Goal: Task Accomplishment & Management: Use online tool/utility

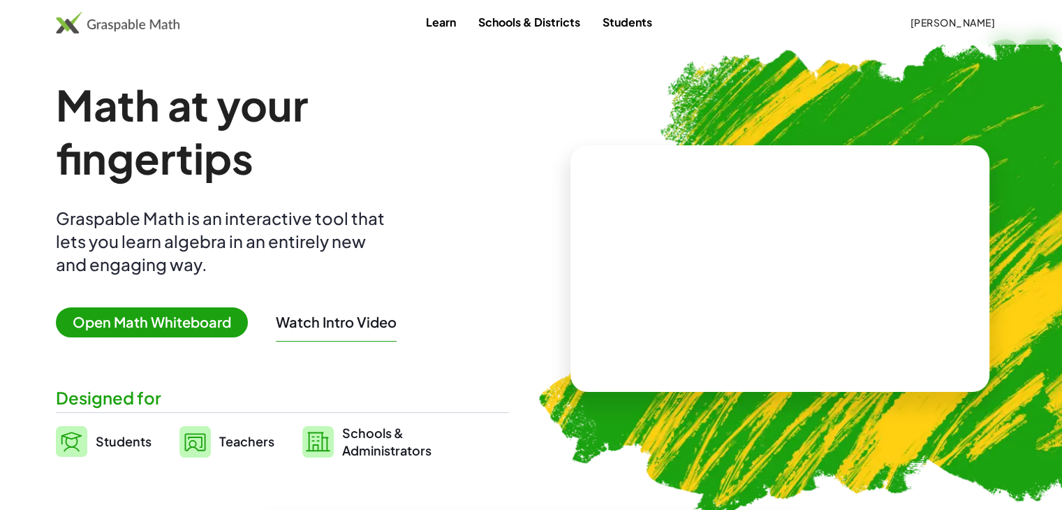
click at [226, 437] on span "Teachers" at bounding box center [246, 441] width 55 height 16
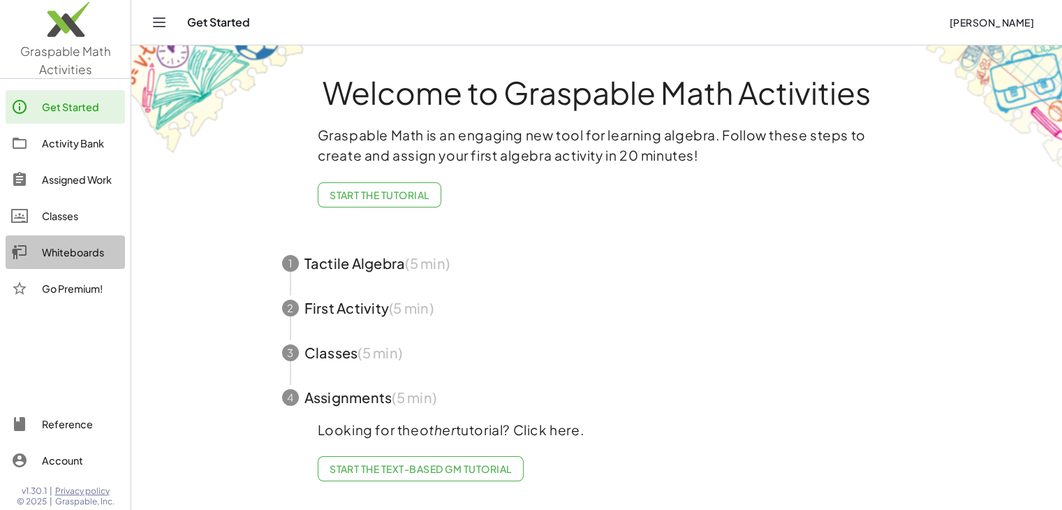
click at [67, 254] on div "Whiteboards" at bounding box center [81, 252] width 78 height 17
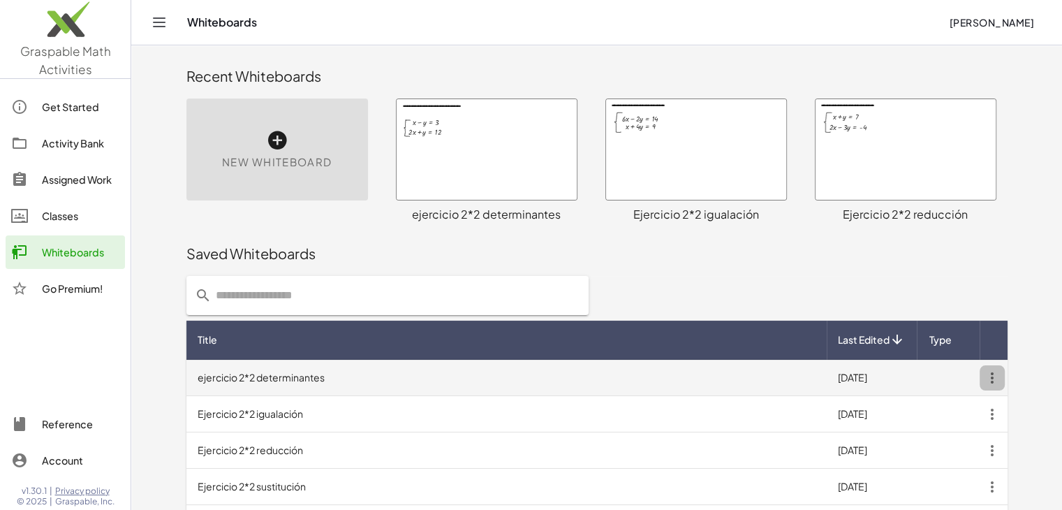
click at [986, 374] on icon "button" at bounding box center [992, 377] width 25 height 25
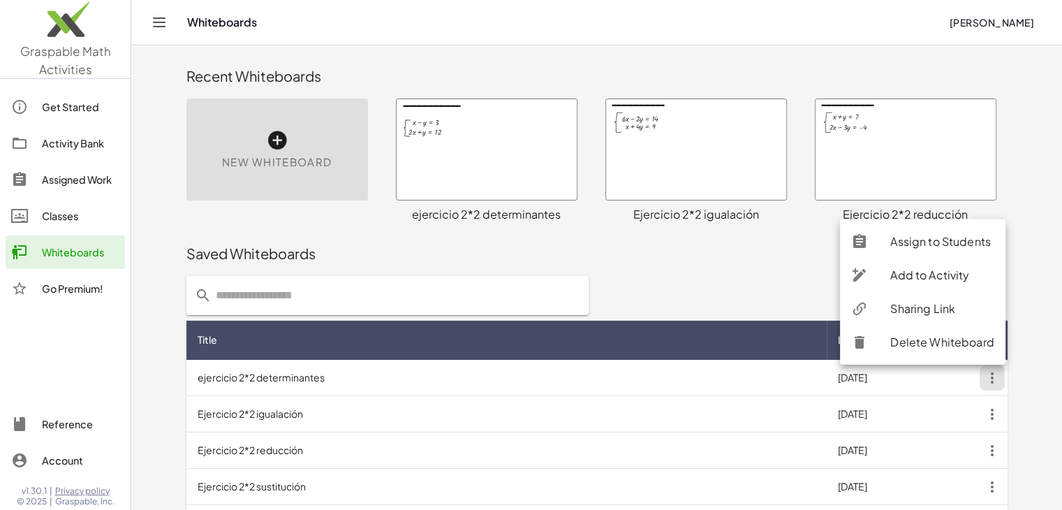
click at [930, 309] on div "Sharing Link" at bounding box center [943, 308] width 104 height 17
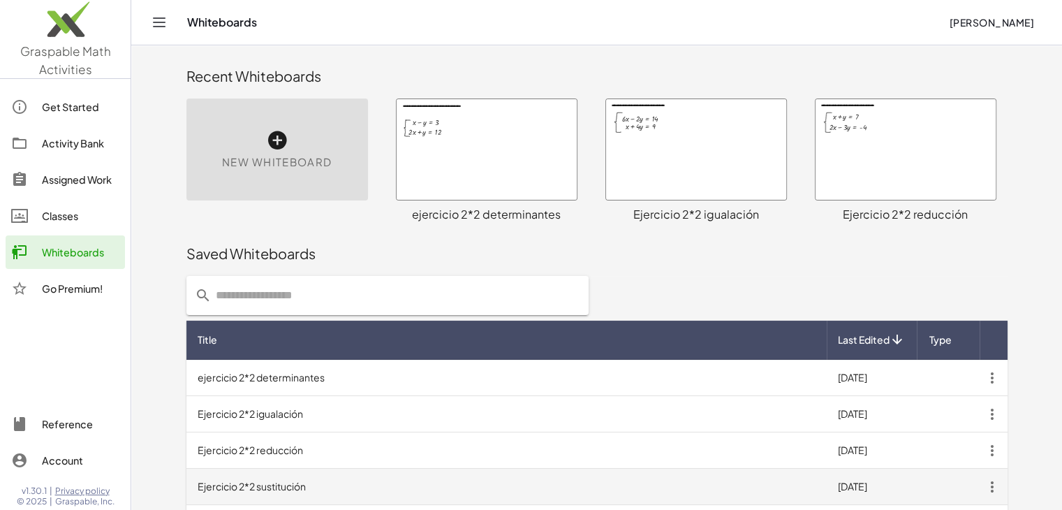
scroll to position [70, 0]
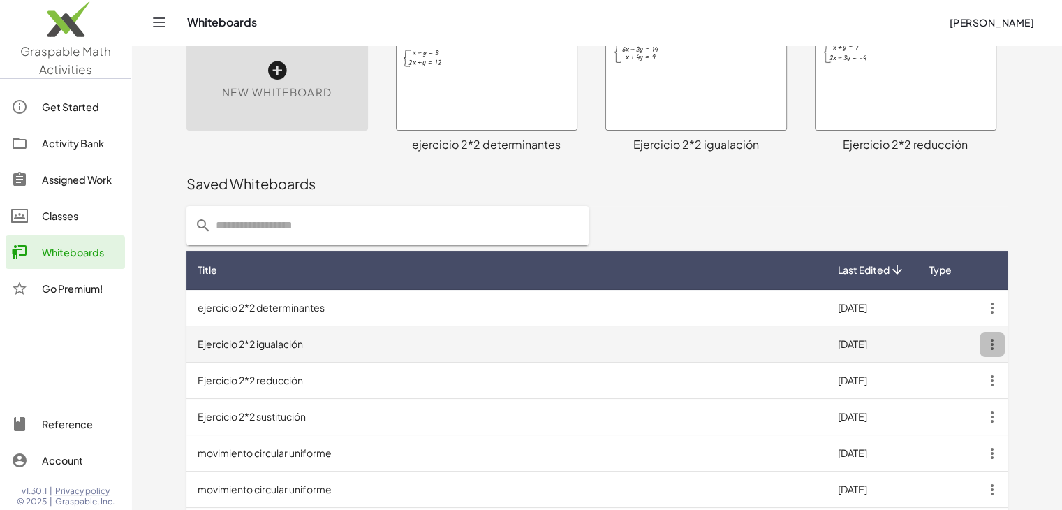
click at [990, 347] on icon "button" at bounding box center [992, 344] width 25 height 25
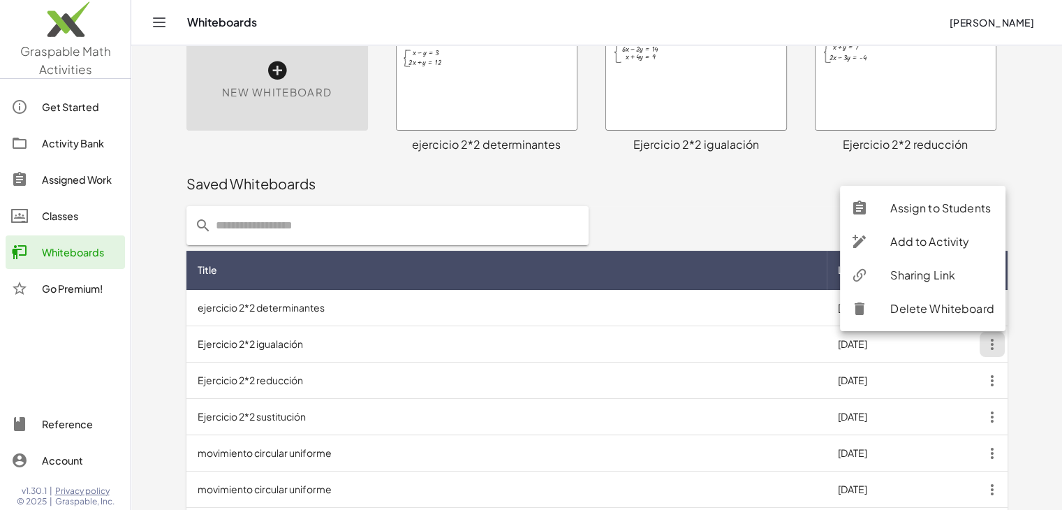
click at [903, 274] on div "Sharing Link" at bounding box center [943, 275] width 104 height 17
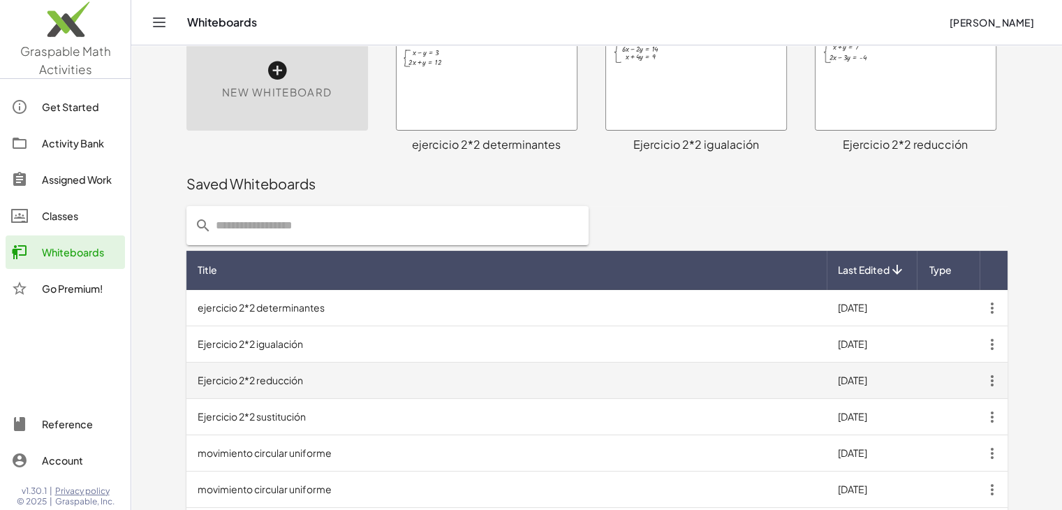
click at [995, 387] on icon "button" at bounding box center [992, 380] width 25 height 25
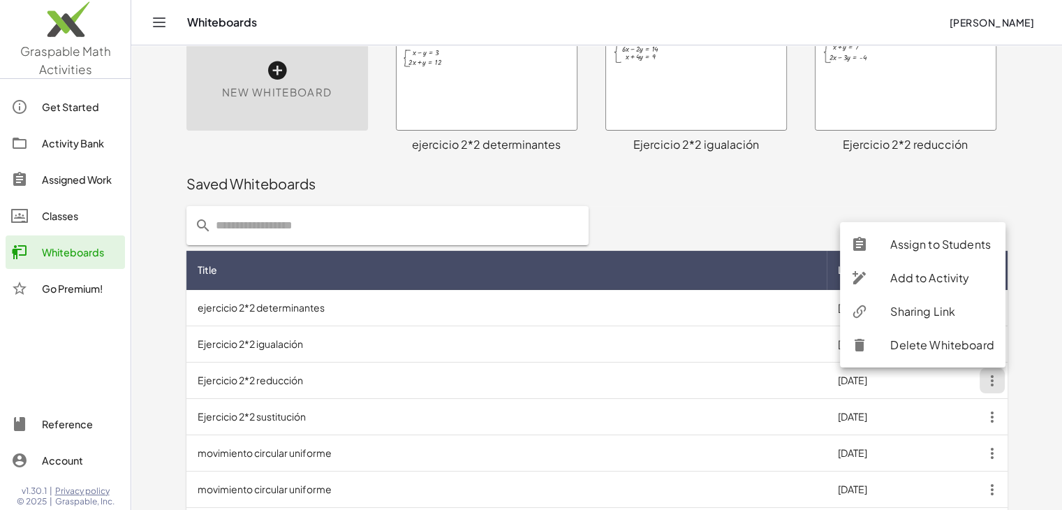
click at [916, 313] on div "Sharing Link" at bounding box center [943, 311] width 104 height 17
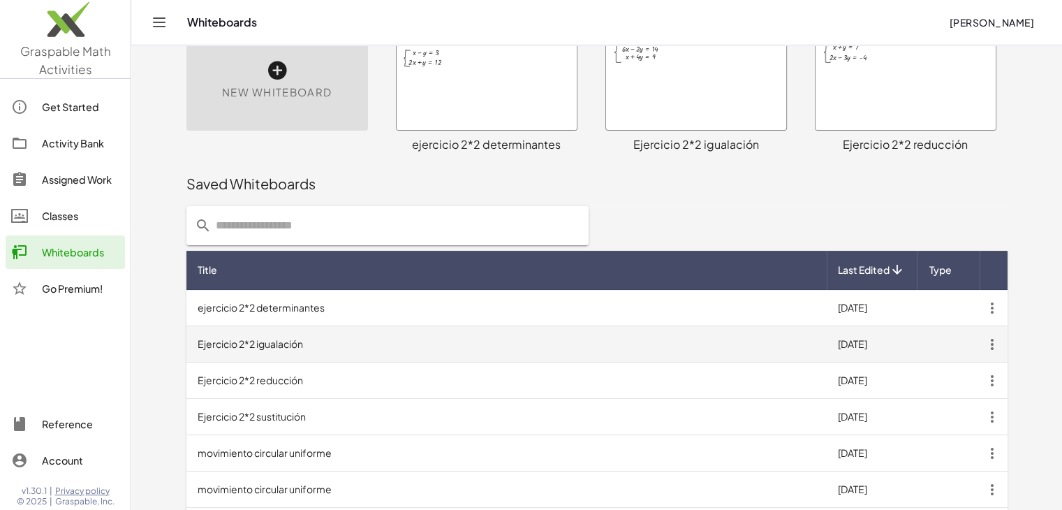
click at [997, 341] on icon "button" at bounding box center [992, 344] width 25 height 25
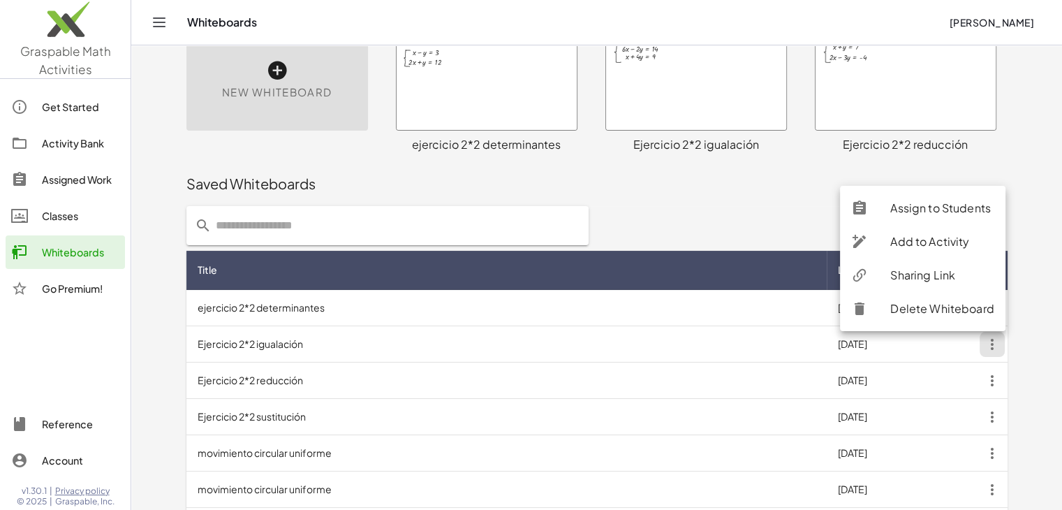
click at [930, 271] on div "Sharing Link" at bounding box center [943, 275] width 104 height 17
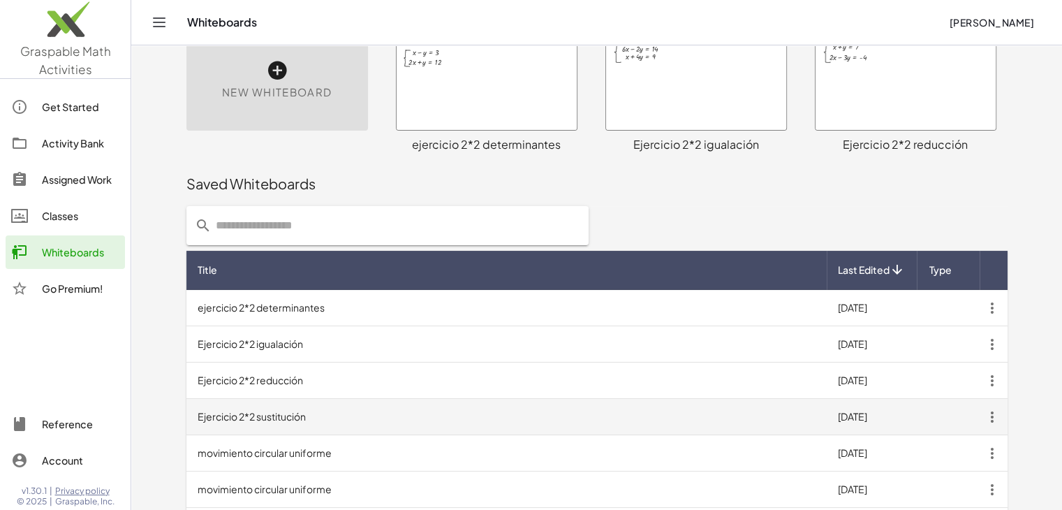
click at [991, 413] on icon "button" at bounding box center [992, 416] width 25 height 25
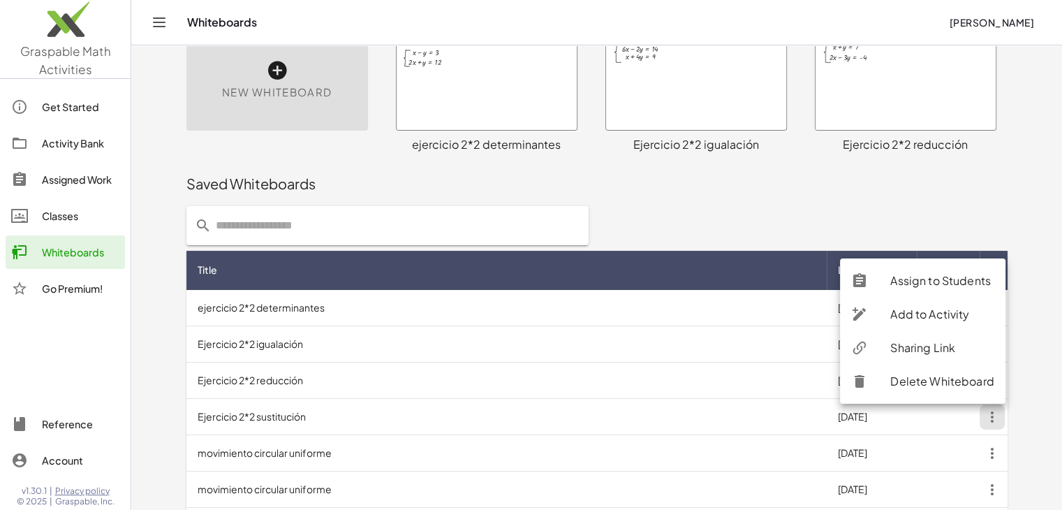
click at [928, 348] on div "Sharing Link" at bounding box center [943, 347] width 104 height 17
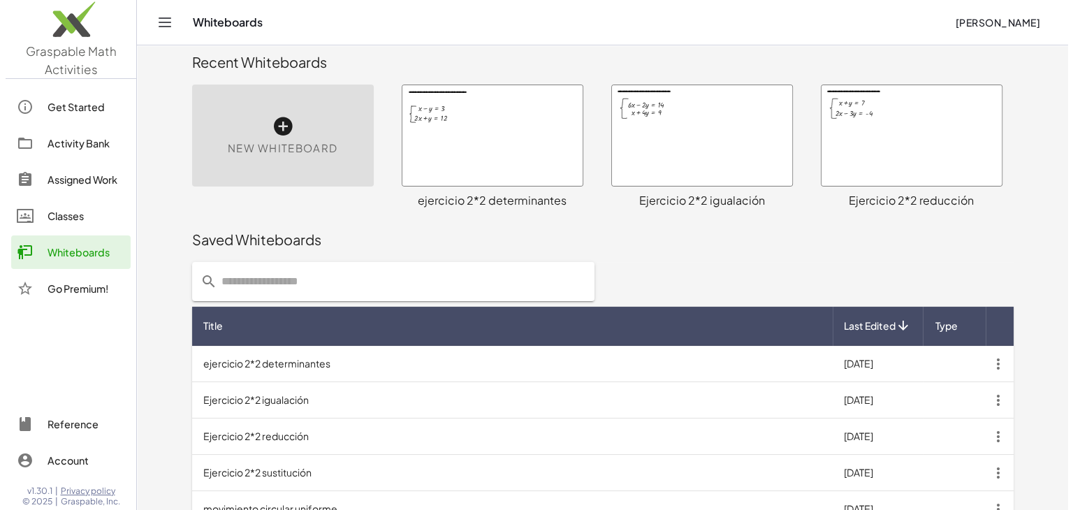
scroll to position [0, 0]
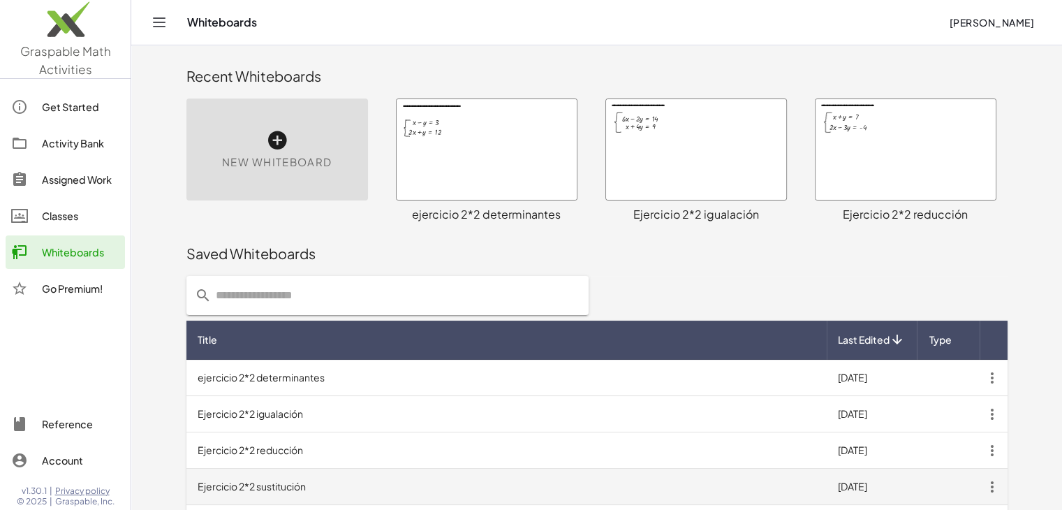
click at [301, 488] on td "Ejercicio 2*2 sustitución" at bounding box center [506, 487] width 640 height 36
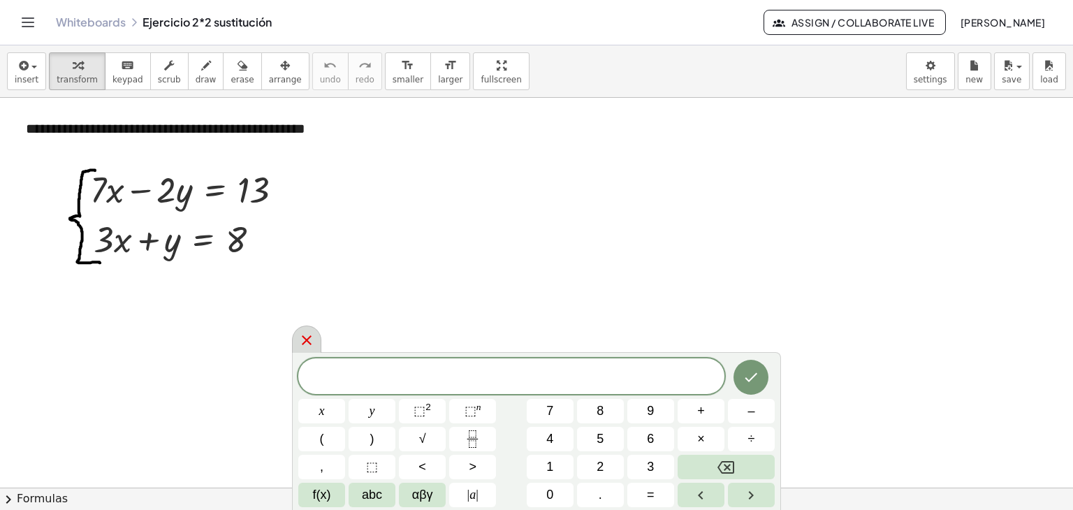
click at [311, 347] on icon at bounding box center [306, 340] width 17 height 17
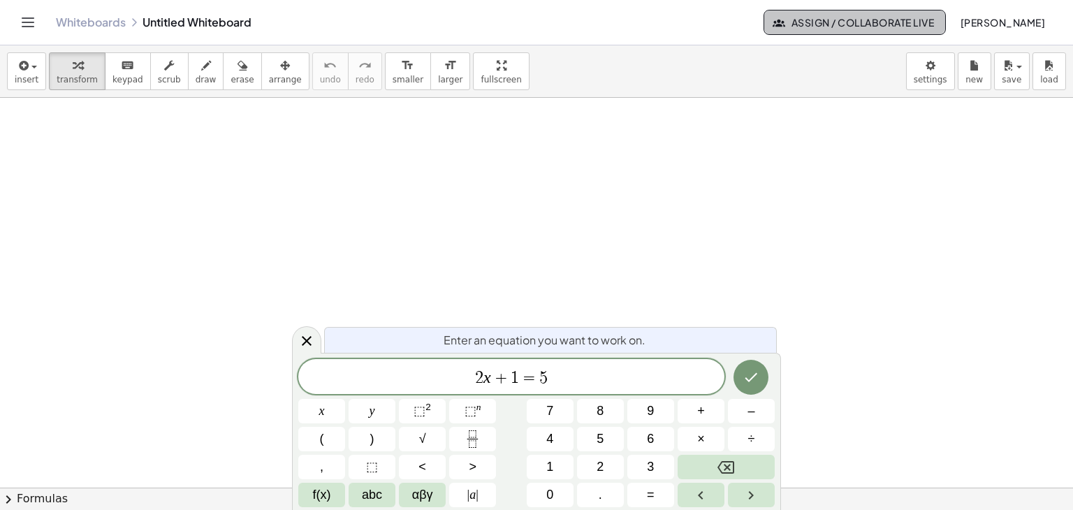
click at [775, 27] on span "Assign / Collaborate Live" at bounding box center [854, 22] width 159 height 13
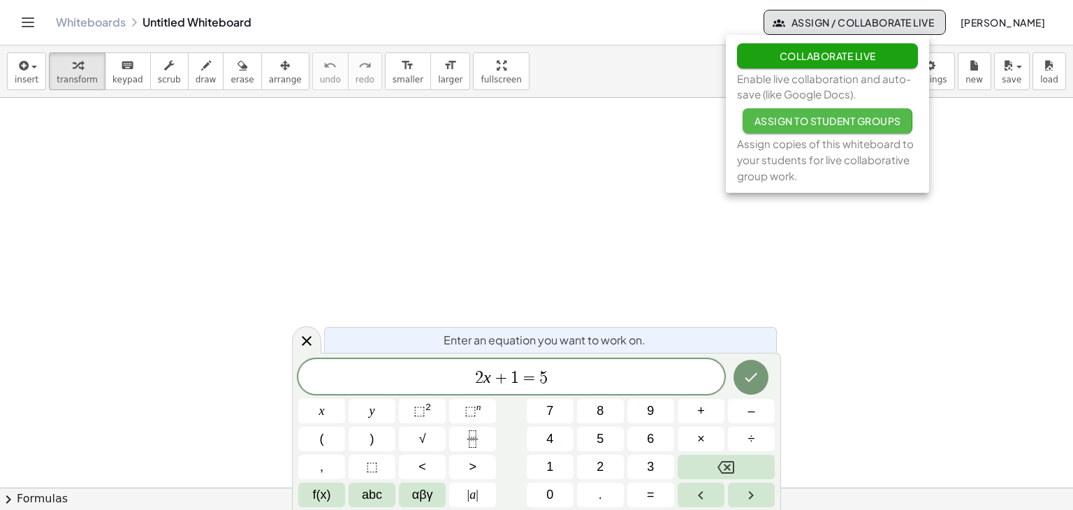
click at [795, 125] on span "Assign to Student Groups" at bounding box center [827, 121] width 147 height 13
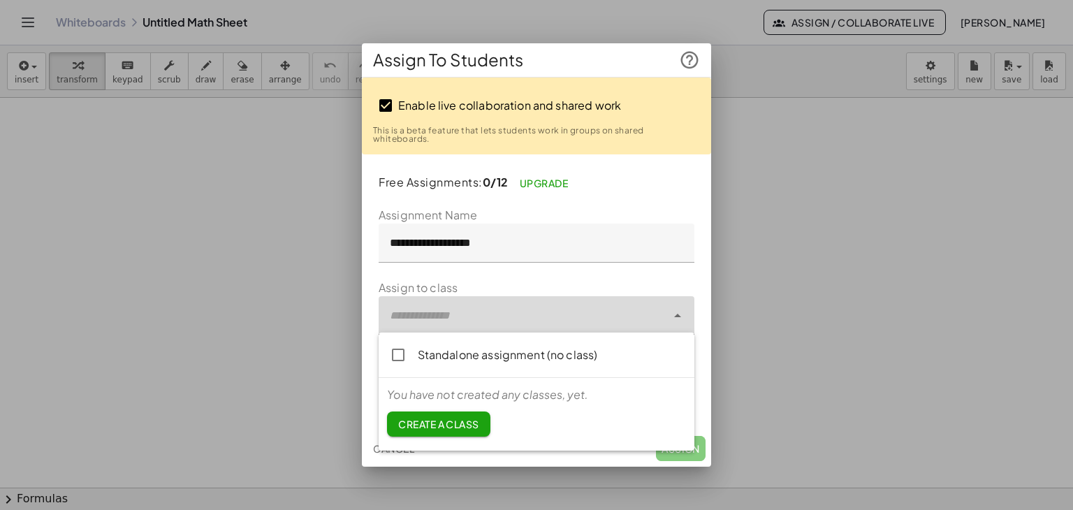
click at [489, 318] on div at bounding box center [523, 315] width 288 height 39
click at [675, 193] on div "**********" at bounding box center [536, 295] width 349 height 270
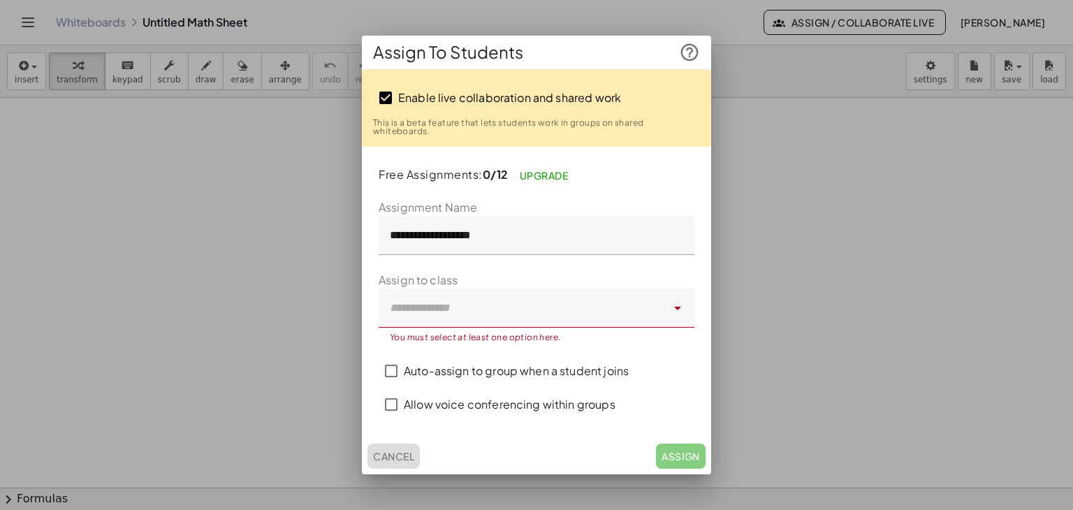
click at [402, 451] on span "Cancel" at bounding box center [393, 456] width 41 height 13
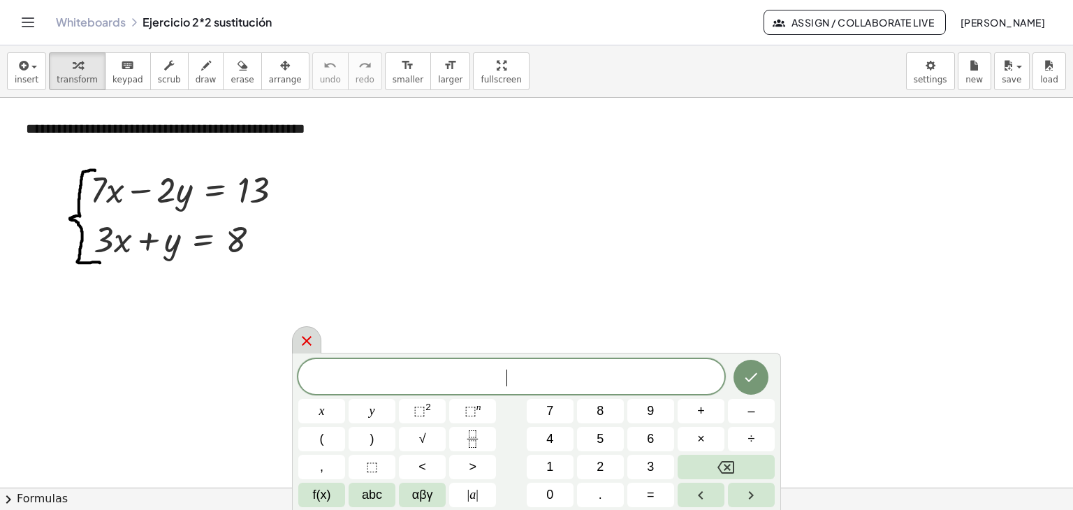
click at [305, 339] on icon at bounding box center [307, 341] width 10 height 10
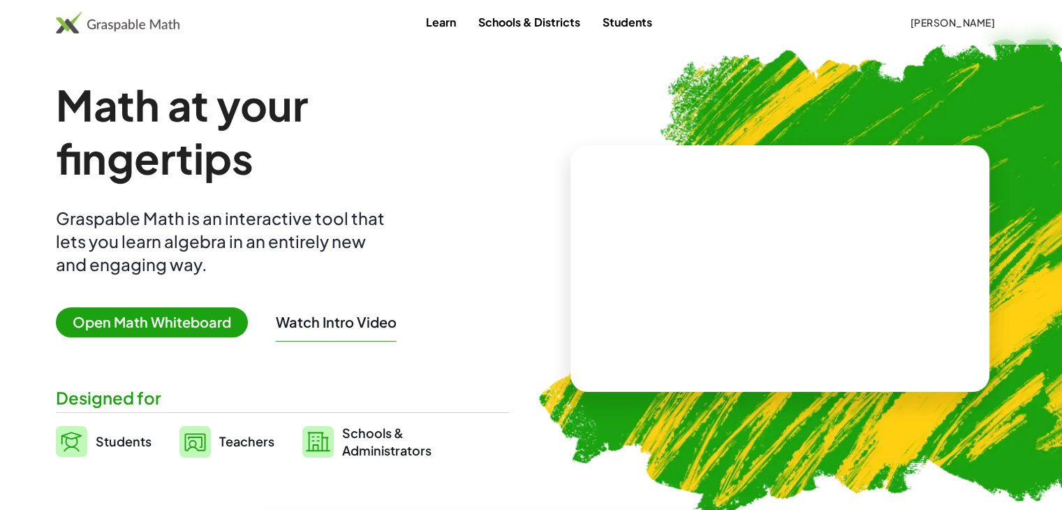
click at [224, 442] on span "Teachers" at bounding box center [246, 441] width 55 height 16
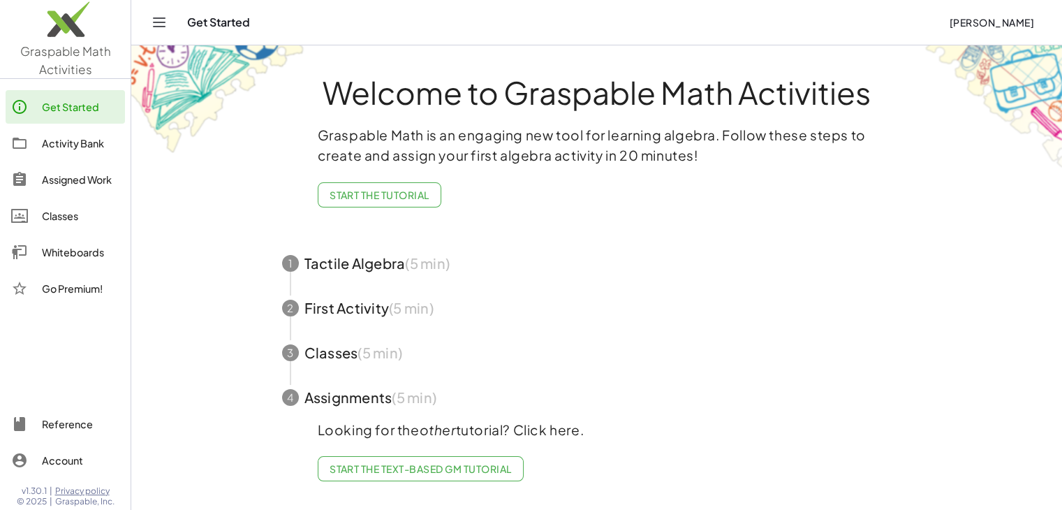
click at [56, 244] on div "Whiteboards" at bounding box center [81, 252] width 78 height 17
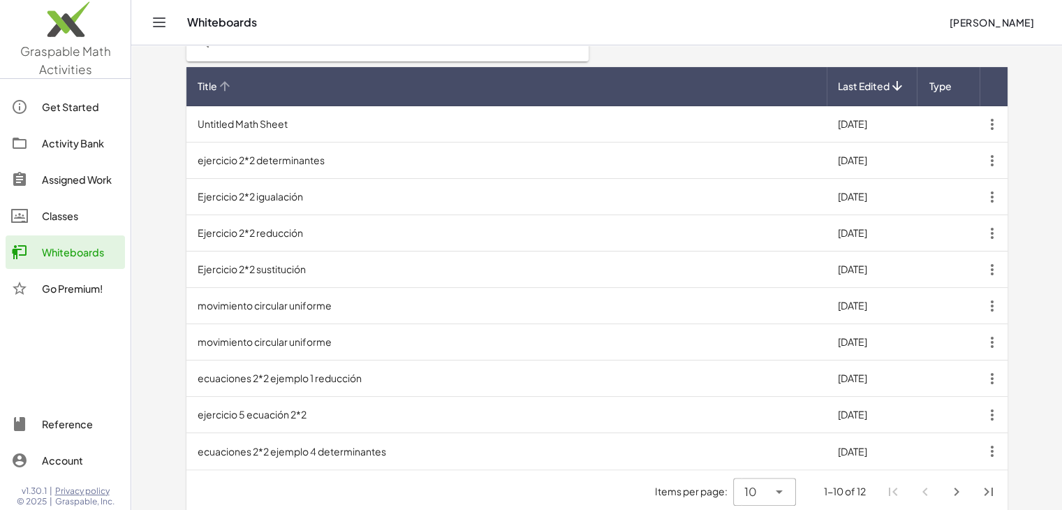
scroll to position [265, 0]
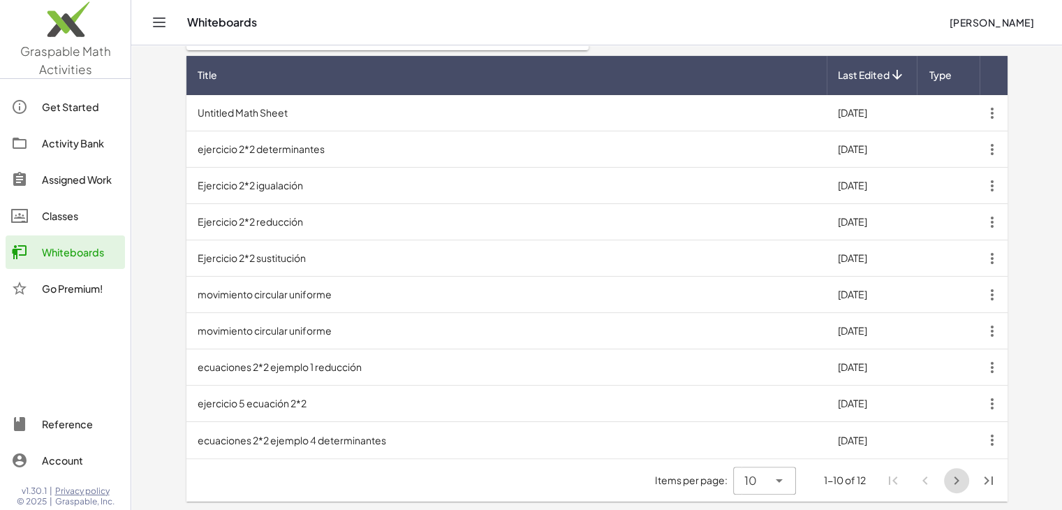
click at [960, 481] on icon "Next page" at bounding box center [956, 480] width 17 height 17
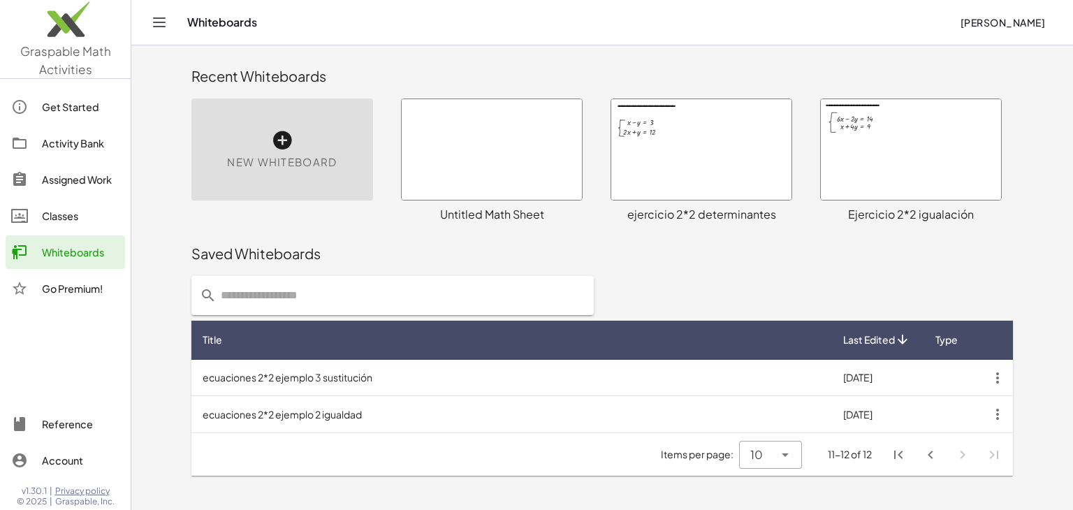
click at [895, 448] on icon "First page" at bounding box center [898, 454] width 17 height 17
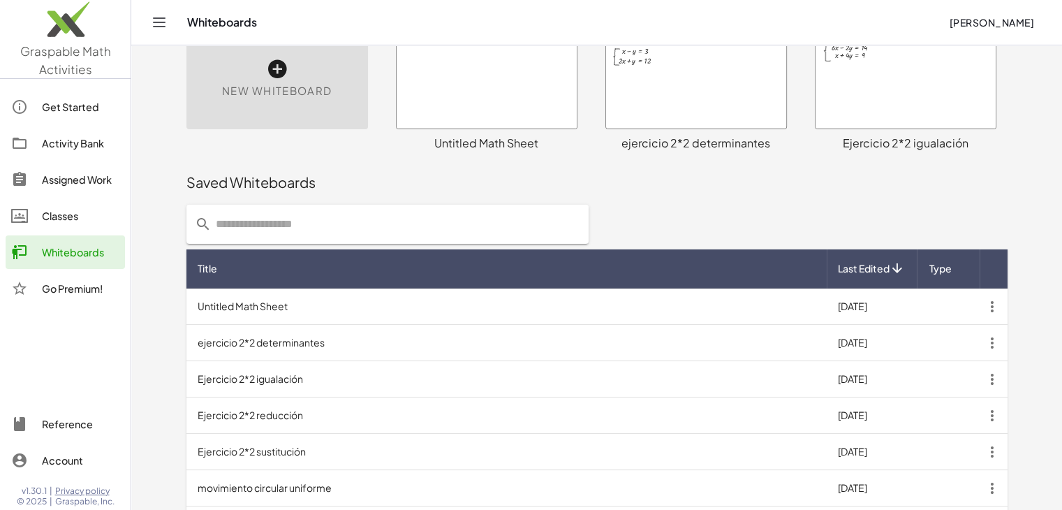
scroll to position [55, 0]
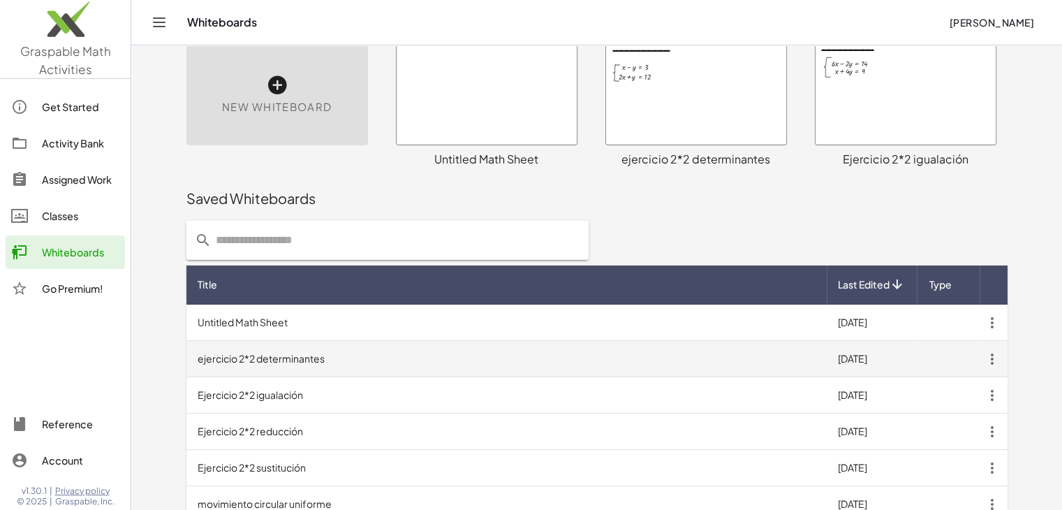
click at [983, 353] on icon "button" at bounding box center [992, 358] width 25 height 25
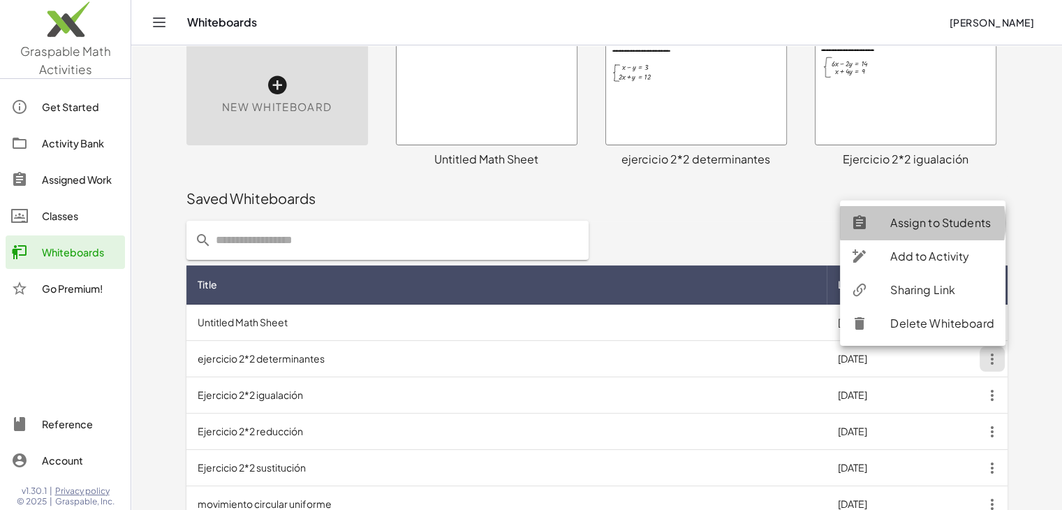
click at [927, 219] on div "Assign to Students" at bounding box center [943, 222] width 104 height 17
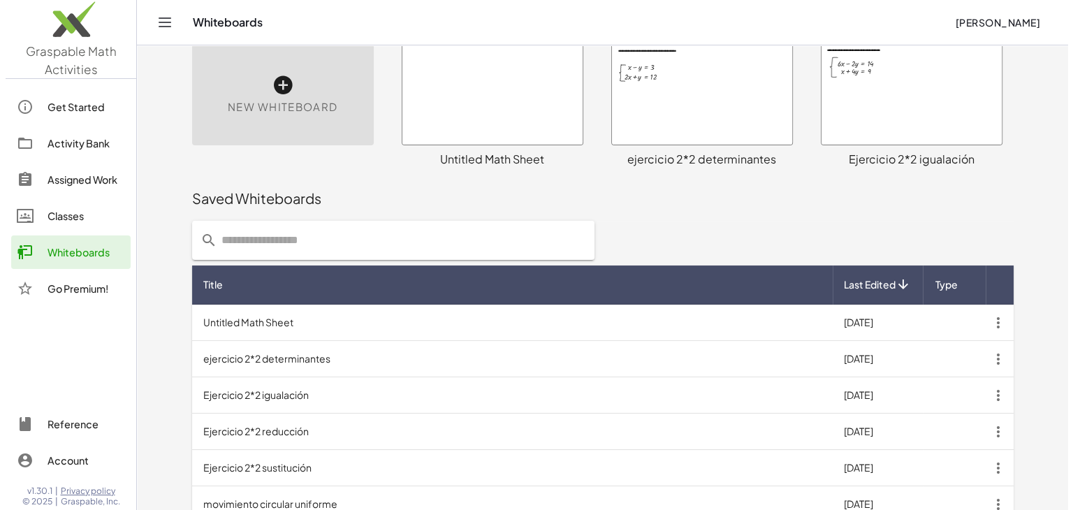
scroll to position [0, 0]
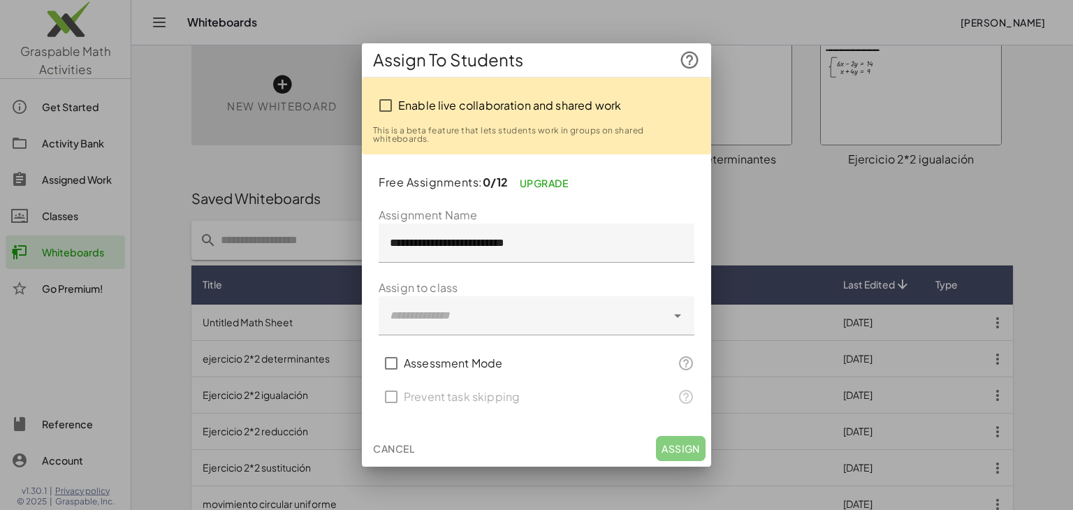
click at [396, 442] on span "Cancel" at bounding box center [393, 448] width 41 height 13
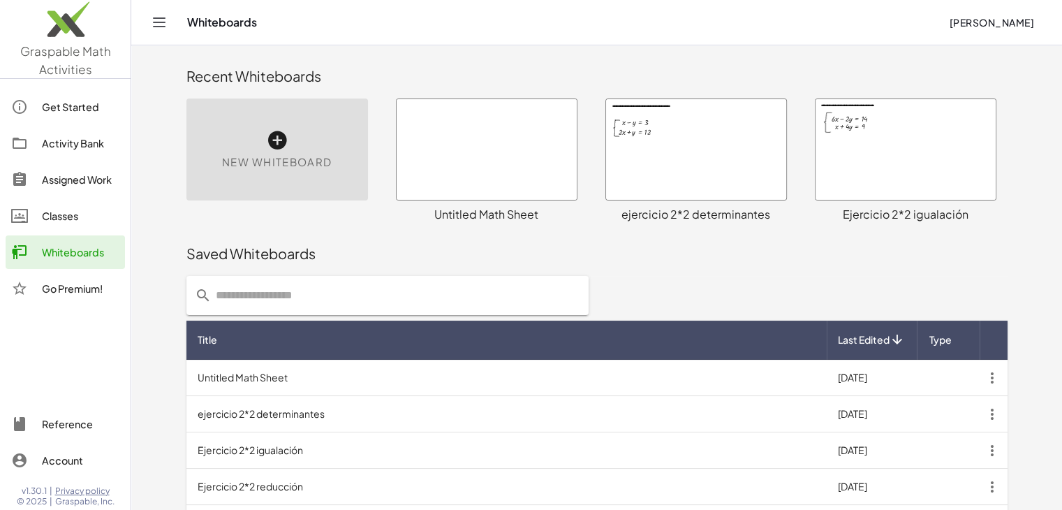
click at [492, 121] on div at bounding box center [487, 149] width 180 height 101
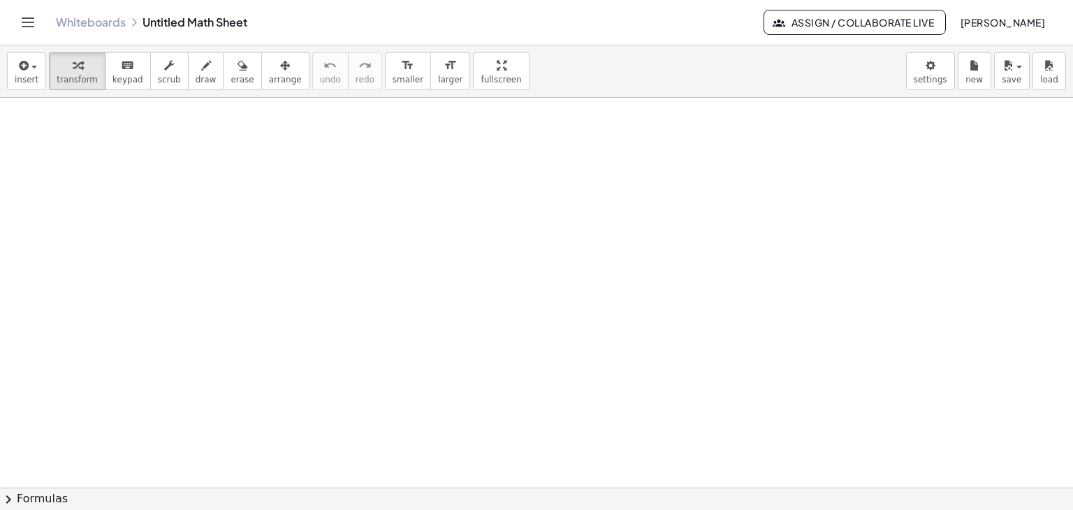
click at [250, 184] on div at bounding box center [536, 488] width 1073 height 780
click at [186, 224] on div at bounding box center [536, 488] width 1073 height 780
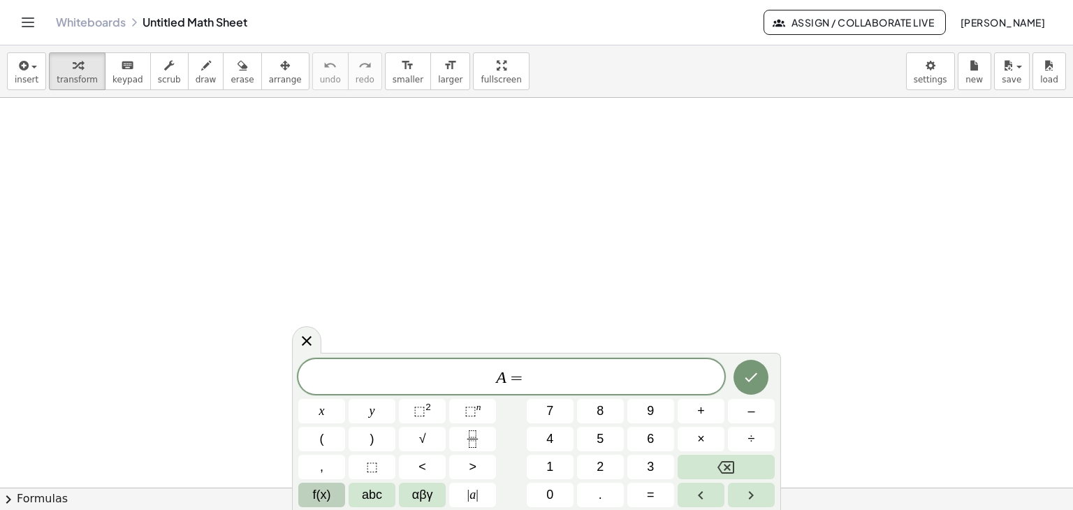
click at [329, 494] on span "f(x)" at bounding box center [322, 494] width 18 height 19
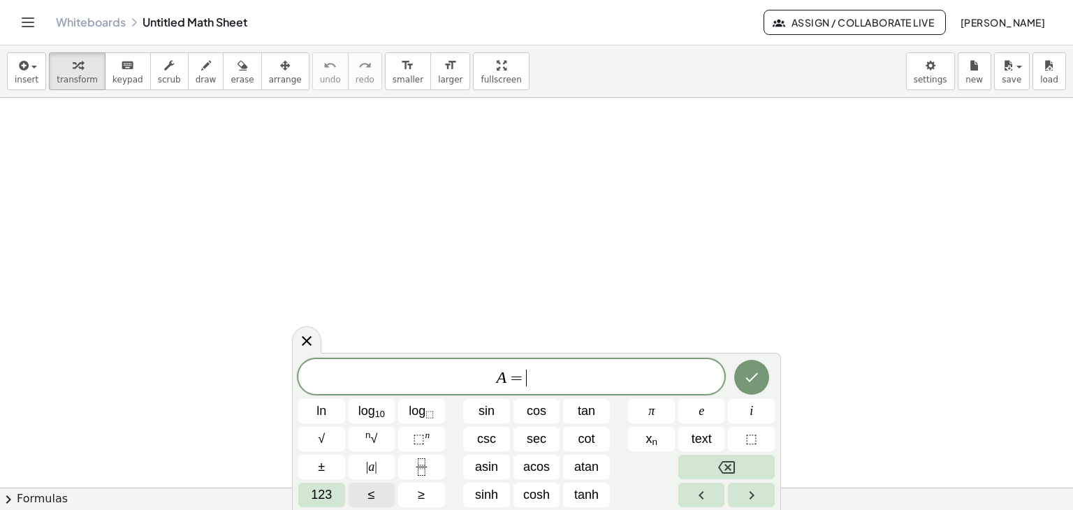
click at [329, 494] on span "123" at bounding box center [321, 494] width 21 height 19
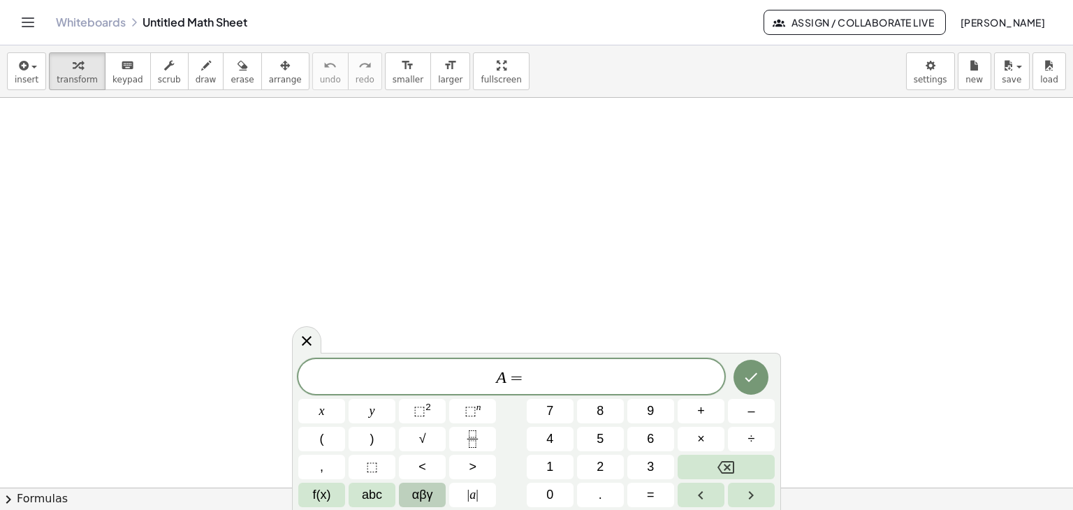
click at [418, 493] on span "αβγ" at bounding box center [422, 494] width 21 height 19
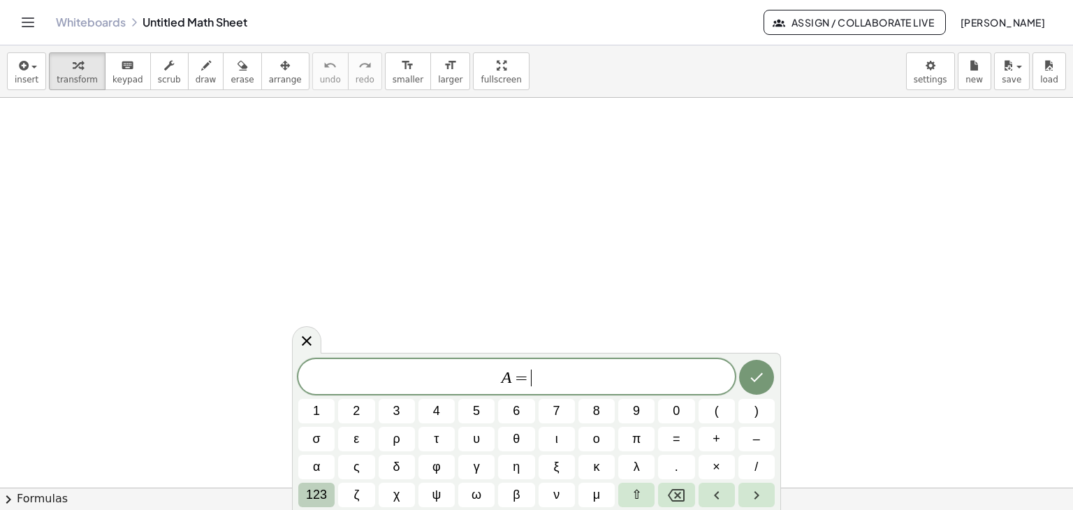
click at [326, 493] on span "123" at bounding box center [316, 494] width 21 height 19
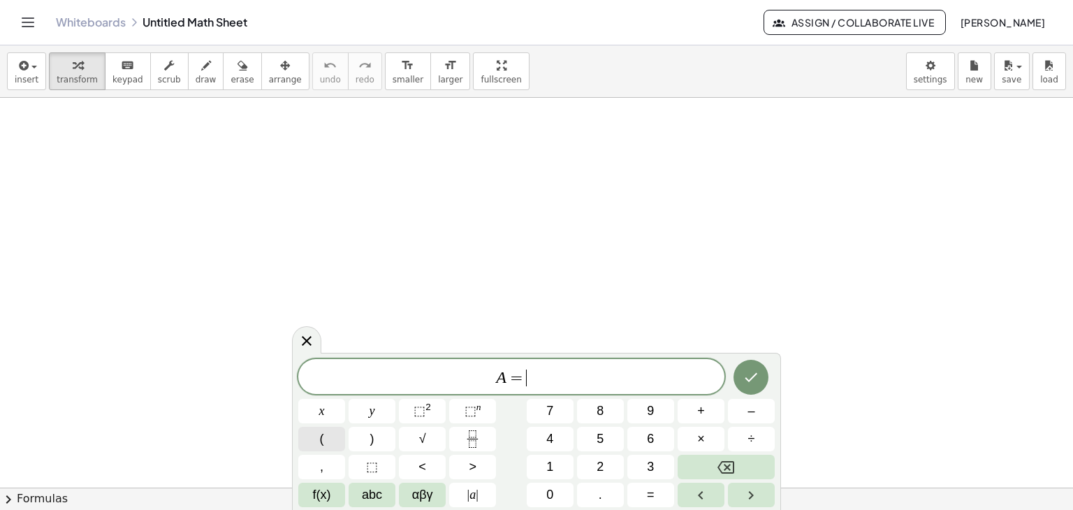
click at [327, 441] on button "(" at bounding box center [321, 439] width 47 height 24
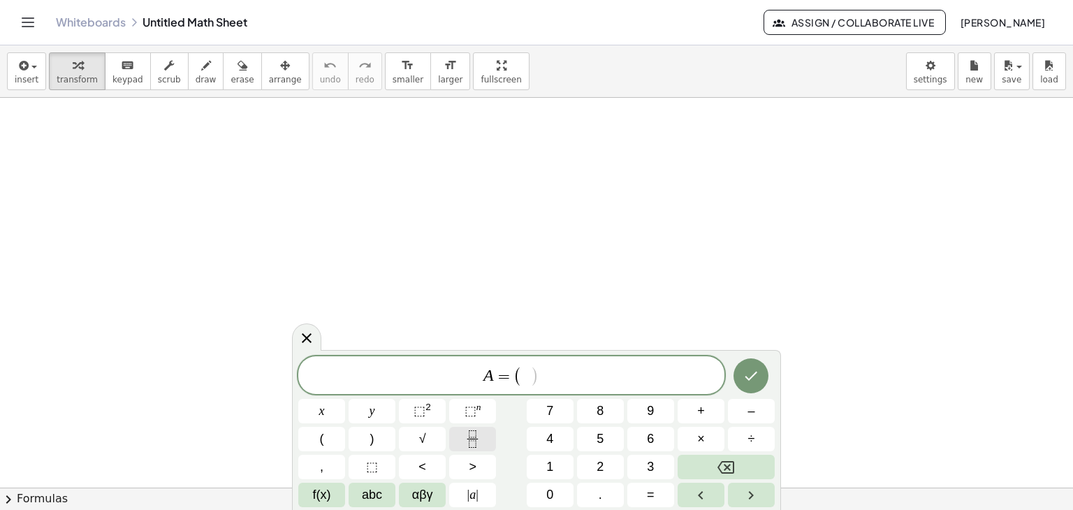
click at [481, 437] on button "Fraction" at bounding box center [472, 439] width 47 height 24
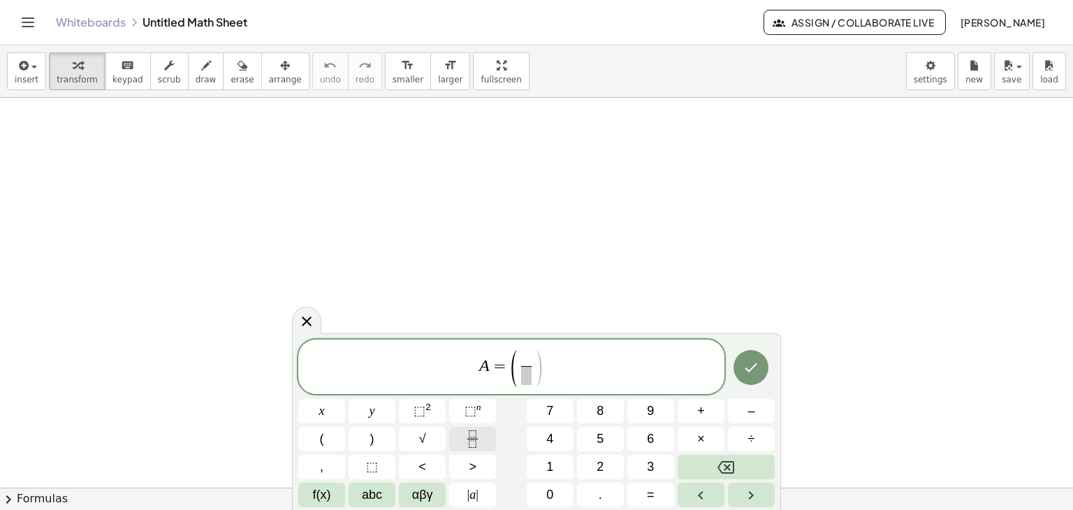
click at [481, 437] on button "Fraction" at bounding box center [472, 439] width 47 height 24
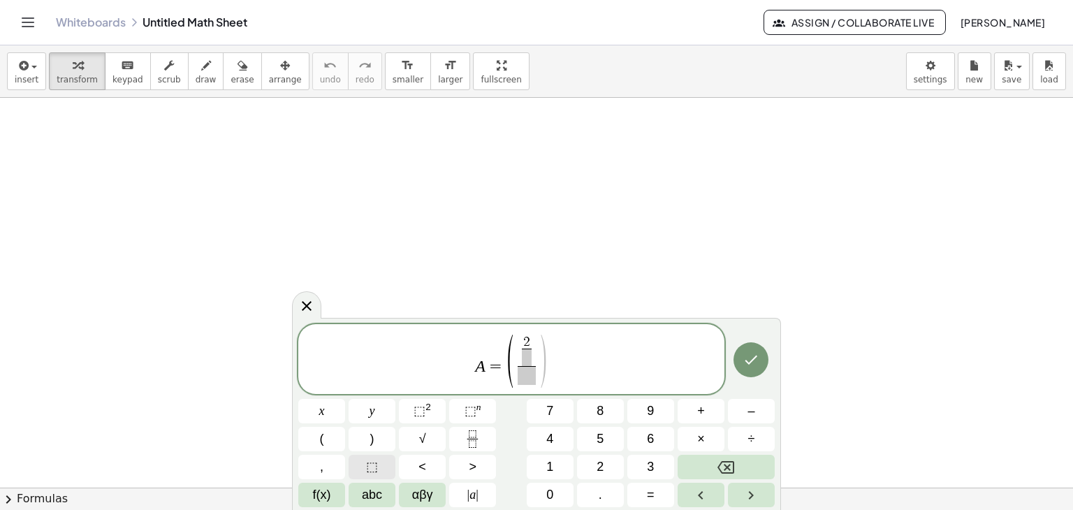
click at [374, 473] on span "⬚" at bounding box center [372, 466] width 12 height 19
click at [525, 354] on span at bounding box center [526, 357] width 27 height 17
click at [369, 468] on span "⬚" at bounding box center [372, 466] width 12 height 19
click at [536, 372] on span "​" at bounding box center [526, 375] width 36 height 19
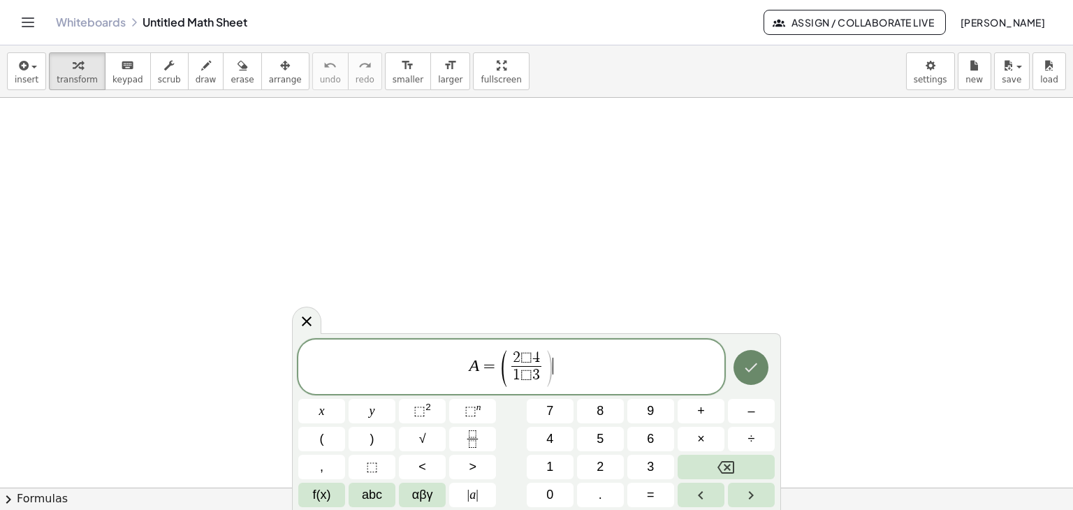
click at [749, 361] on icon "Done" at bounding box center [750, 367] width 17 height 17
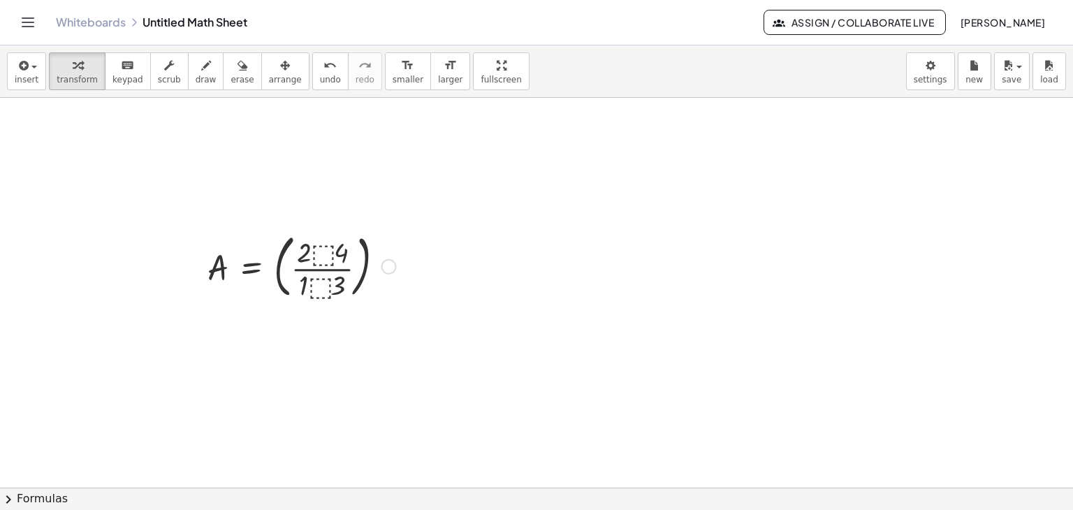
click at [314, 249] on div at bounding box center [301, 265] width 203 height 75
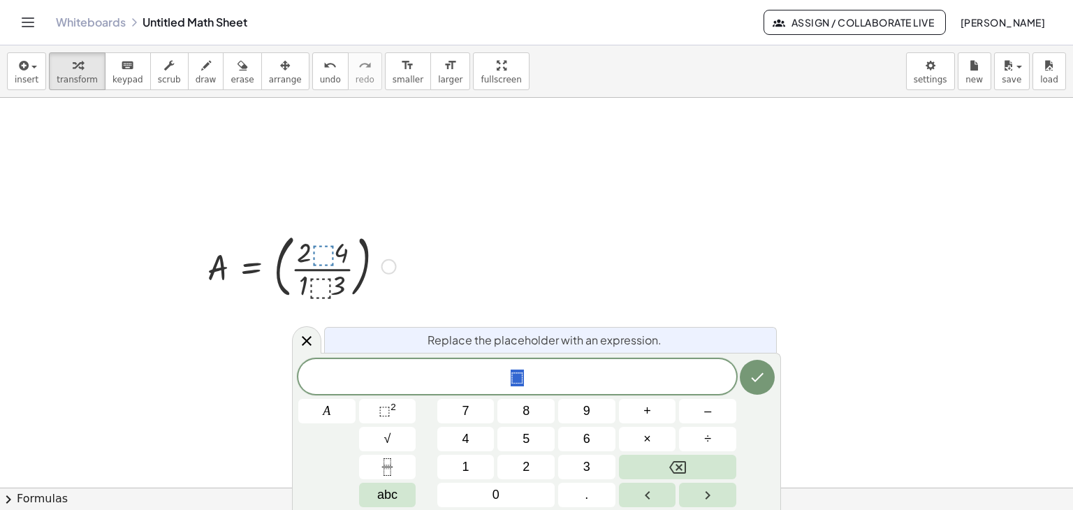
click at [321, 287] on div at bounding box center [301, 265] width 203 height 75
click at [365, 269] on div at bounding box center [301, 265] width 203 height 75
click at [465, 241] on div at bounding box center [536, 488] width 1073 height 780
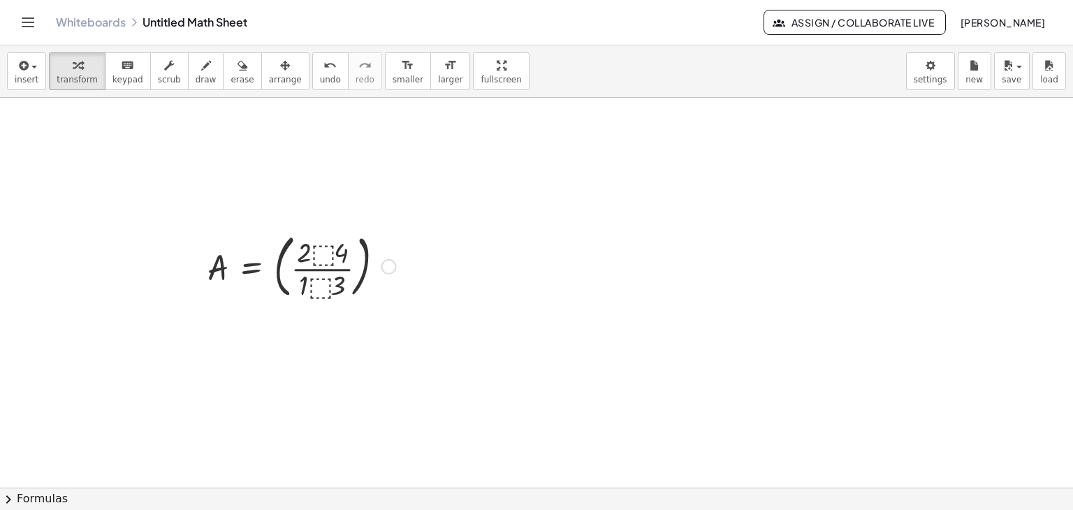
click at [465, 241] on div at bounding box center [536, 488] width 1073 height 780
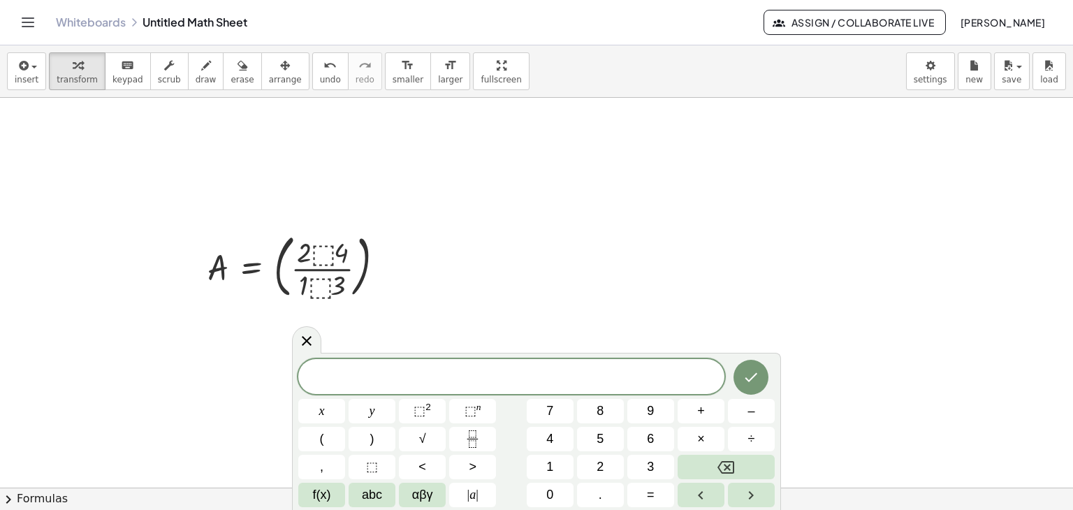
click at [465, 241] on div at bounding box center [536, 488] width 1073 height 780
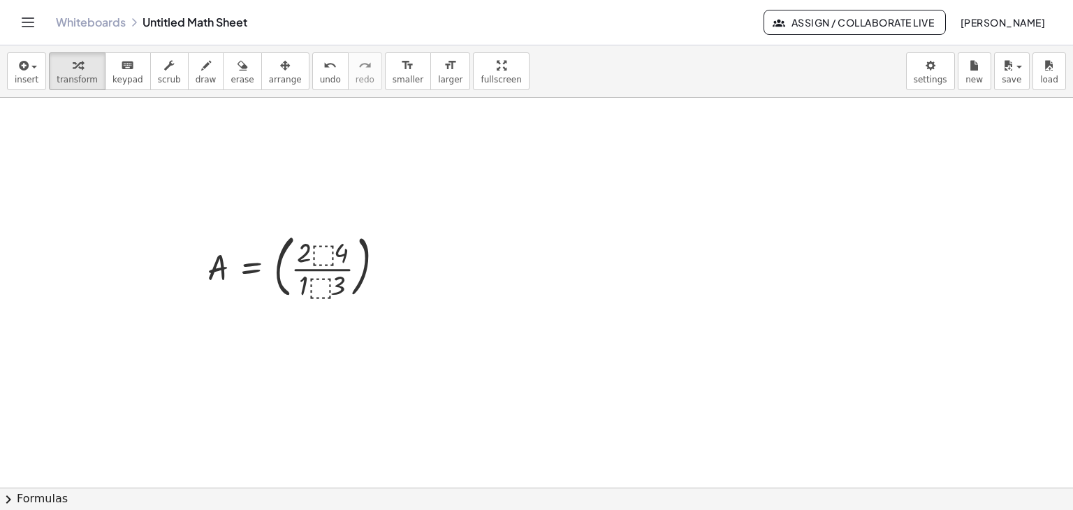
click at [465, 241] on div at bounding box center [536, 488] width 1073 height 780
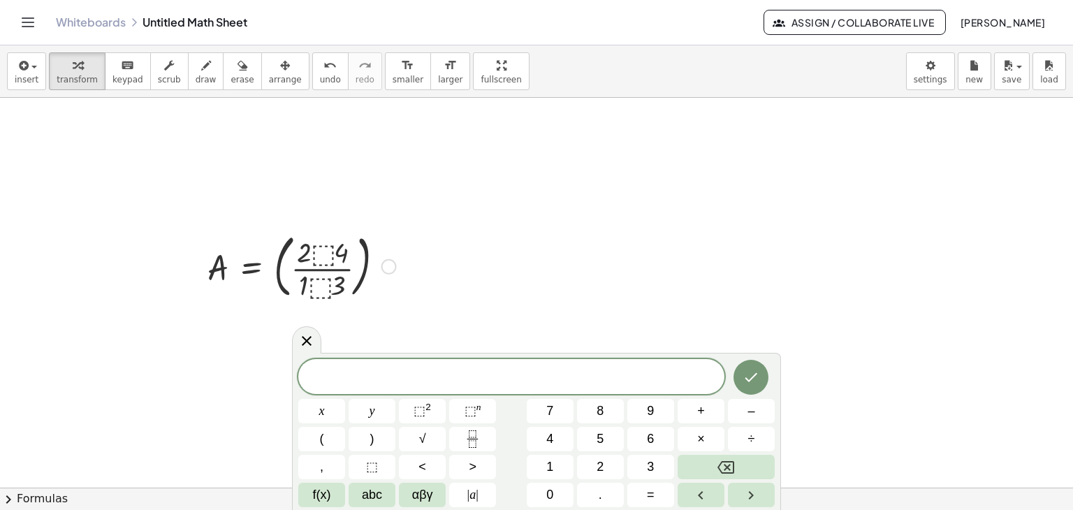
click at [341, 270] on div at bounding box center [301, 265] width 203 height 75
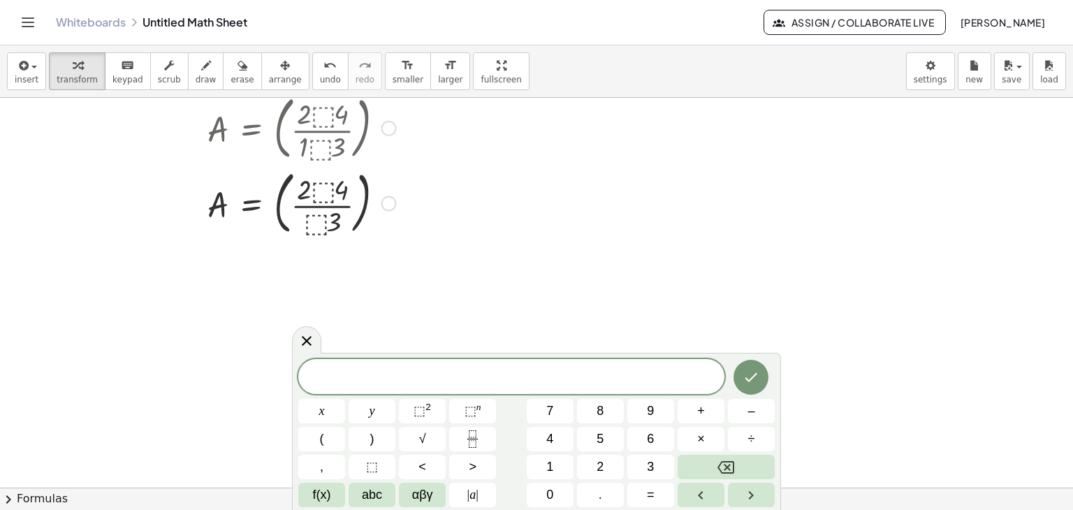
scroll to position [140, 0]
click at [335, 207] on div at bounding box center [301, 200] width 203 height 75
click at [338, 205] on div at bounding box center [301, 200] width 203 height 75
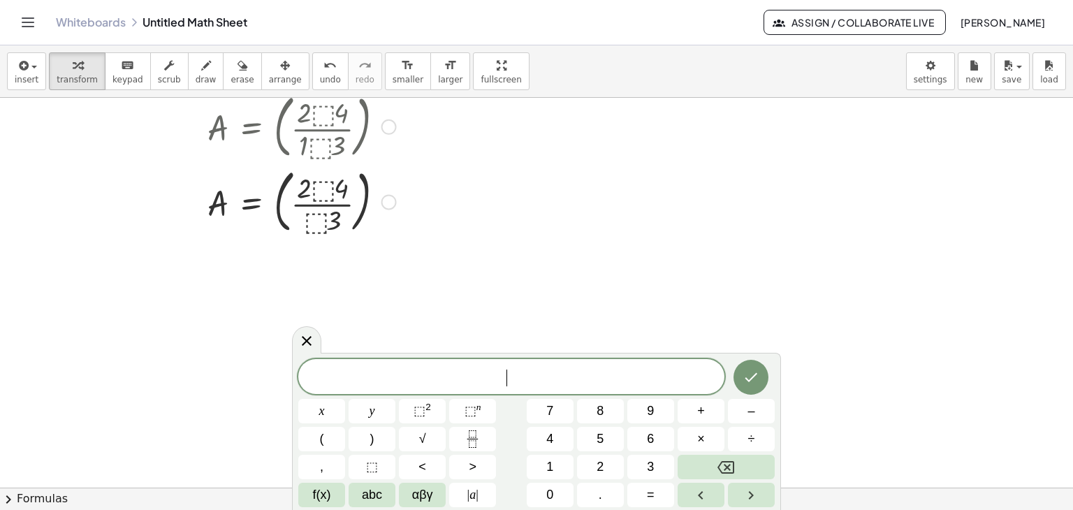
click at [327, 186] on div at bounding box center [301, 200] width 203 height 75
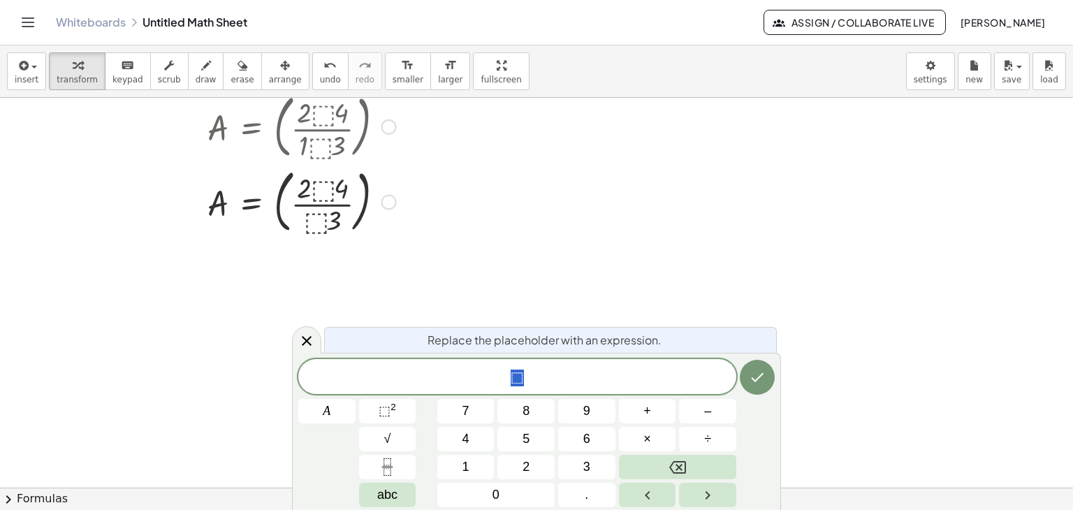
click at [327, 186] on div at bounding box center [301, 200] width 203 height 75
click at [309, 343] on icon at bounding box center [307, 341] width 10 height 10
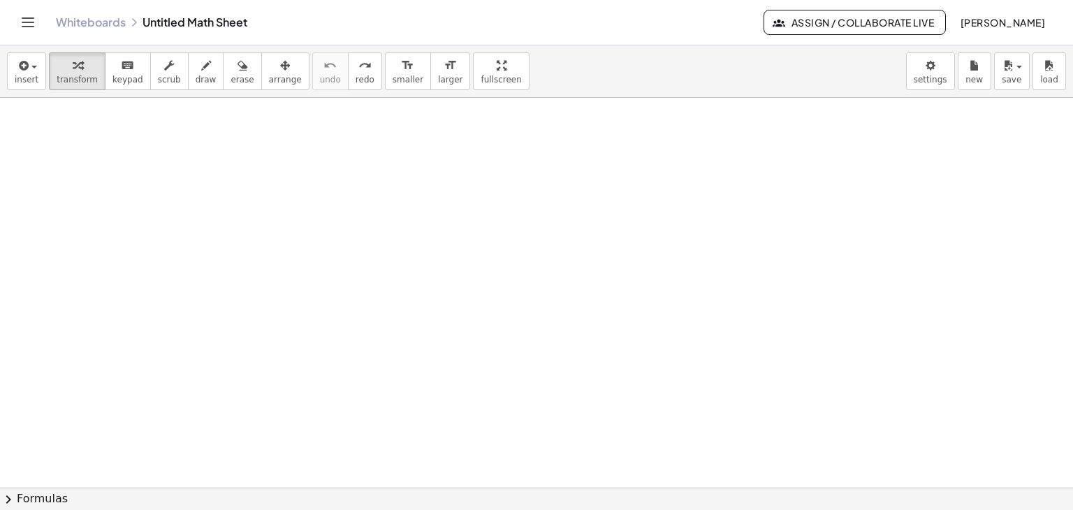
scroll to position [27, 0]
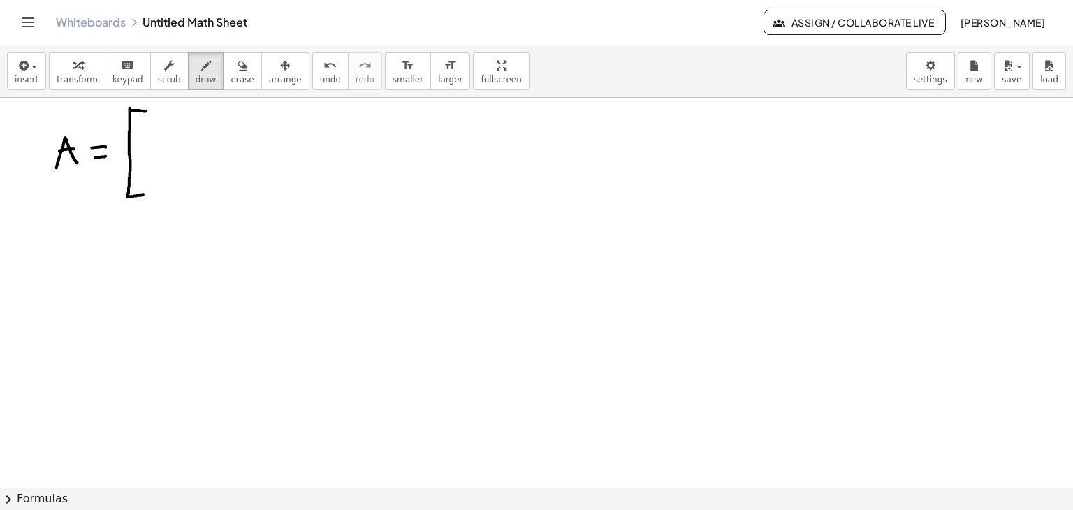
click at [259, 149] on div at bounding box center [536, 461] width 1073 height 780
click at [81, 70] on div "button" at bounding box center [77, 65] width 41 height 17
click at [336, 157] on div at bounding box center [536, 461] width 1073 height 780
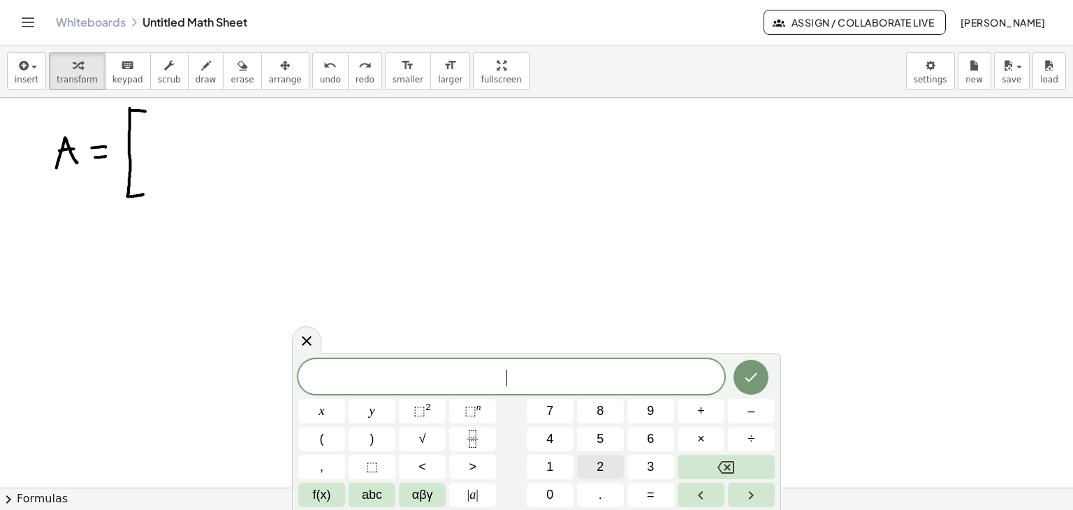
click at [609, 470] on button "2" at bounding box center [600, 467] width 47 height 24
click at [769, 501] on button "Right arrow" at bounding box center [751, 495] width 47 height 24
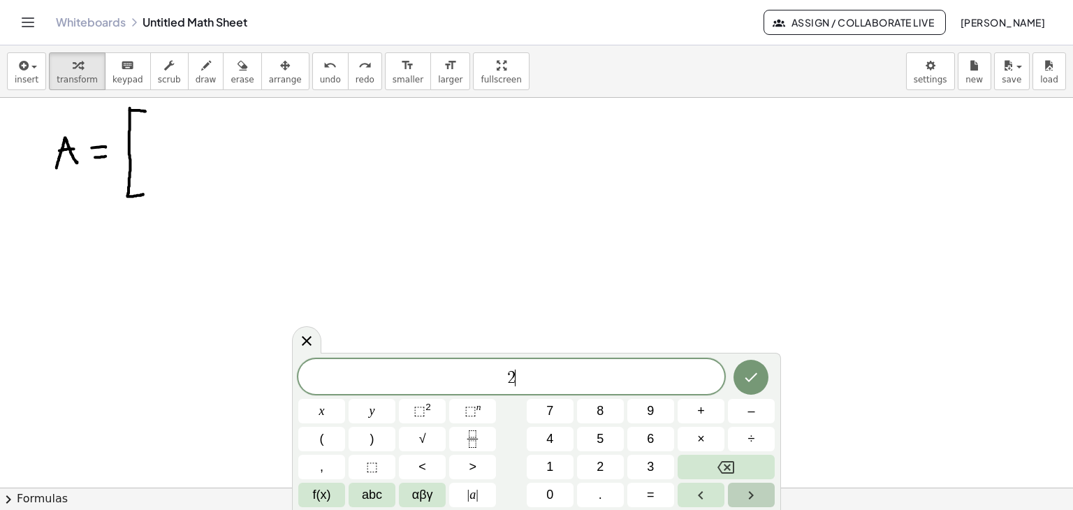
click at [769, 501] on button "Right arrow" at bounding box center [751, 495] width 47 height 24
click at [756, 376] on icon "Done" at bounding box center [750, 377] width 17 height 17
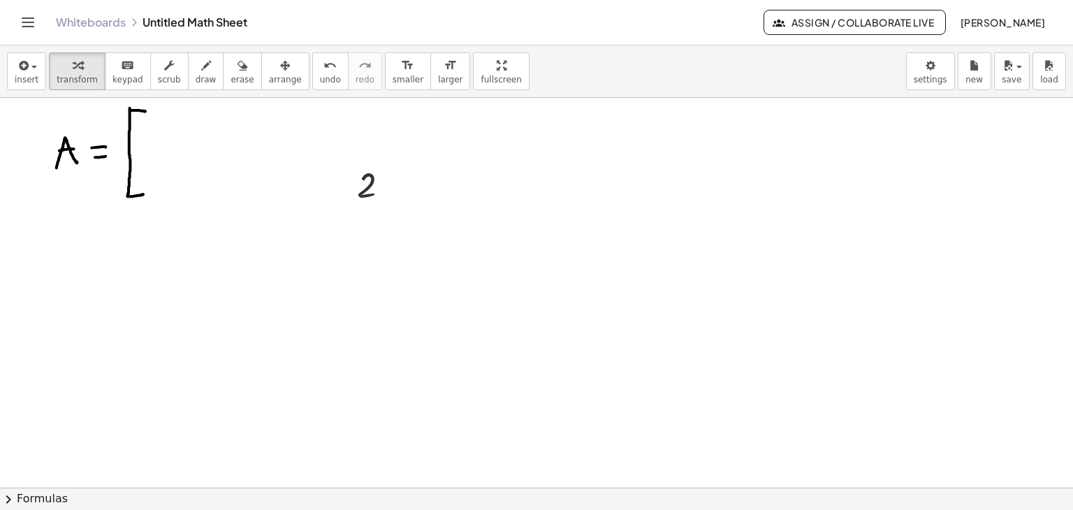
click at [566, 355] on div at bounding box center [536, 461] width 1073 height 780
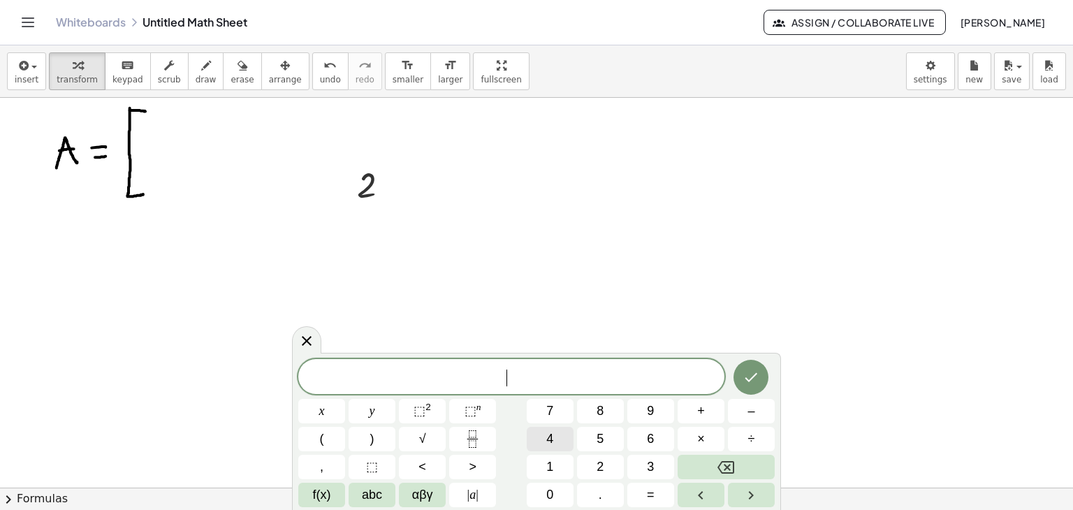
click at [545, 448] on button "4" at bounding box center [550, 439] width 47 height 24
click at [762, 374] on button "Done" at bounding box center [750, 377] width 35 height 35
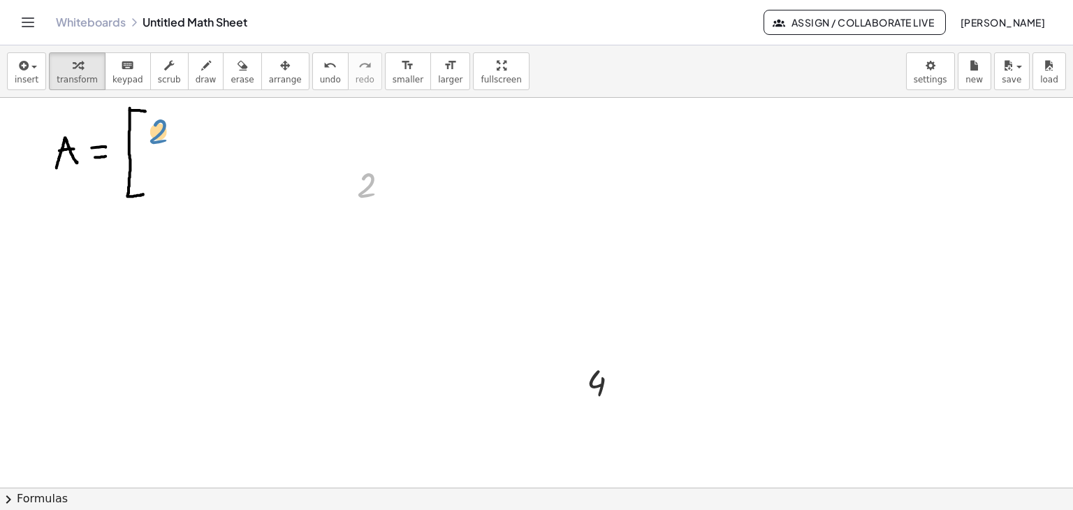
drag, startPoint x: 369, startPoint y: 185, endPoint x: 159, endPoint y: 131, distance: 216.3
drag, startPoint x: 346, startPoint y: 184, endPoint x: 135, endPoint y: 135, distance: 216.7
click at [135, 135] on div at bounding box center [135, 134] width 21 height 53
drag, startPoint x: 571, startPoint y: 383, endPoint x: 182, endPoint y: 137, distance: 460.6
click at [182, 137] on div at bounding box center [187, 135] width 21 height 53
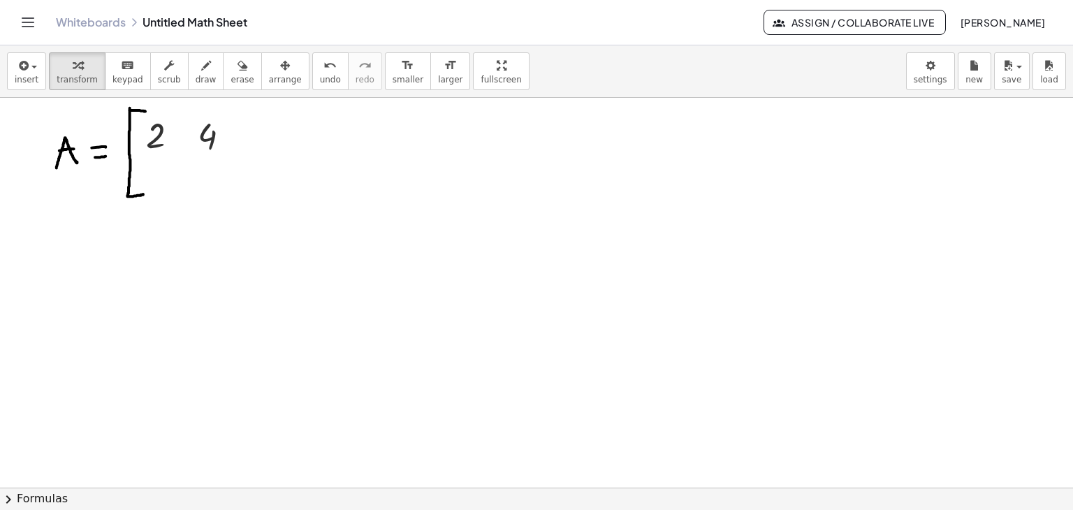
click at [472, 209] on div at bounding box center [536, 461] width 1073 height 780
click at [558, 336] on div at bounding box center [536, 461] width 1073 height 780
drag, startPoint x: 482, startPoint y: 235, endPoint x: 137, endPoint y: 172, distance: 350.8
click at [137, 172] on div at bounding box center [137, 172] width 21 height 53
drag, startPoint x: 563, startPoint y: 366, endPoint x: 179, endPoint y: 179, distance: 427.0
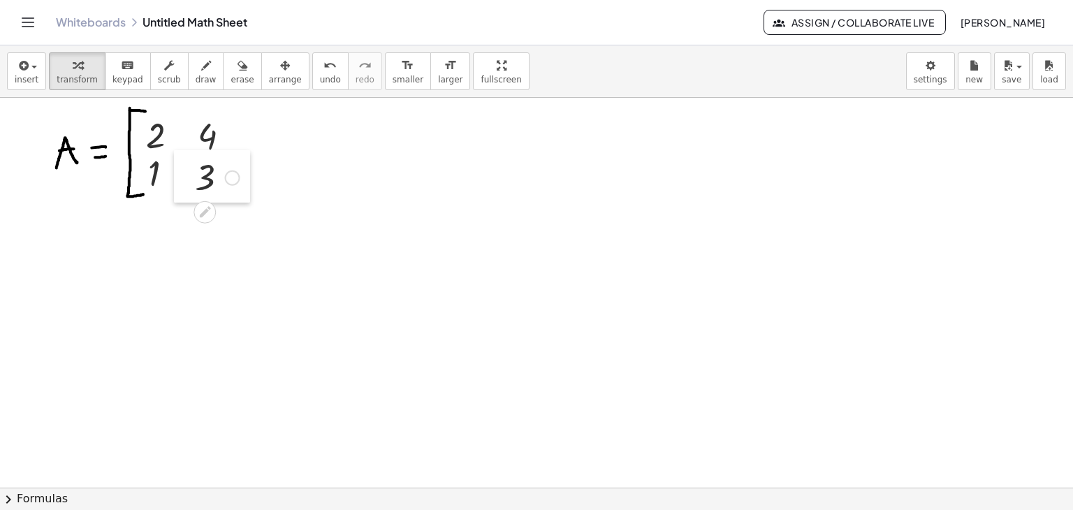
click at [179, 179] on div at bounding box center [184, 176] width 21 height 53
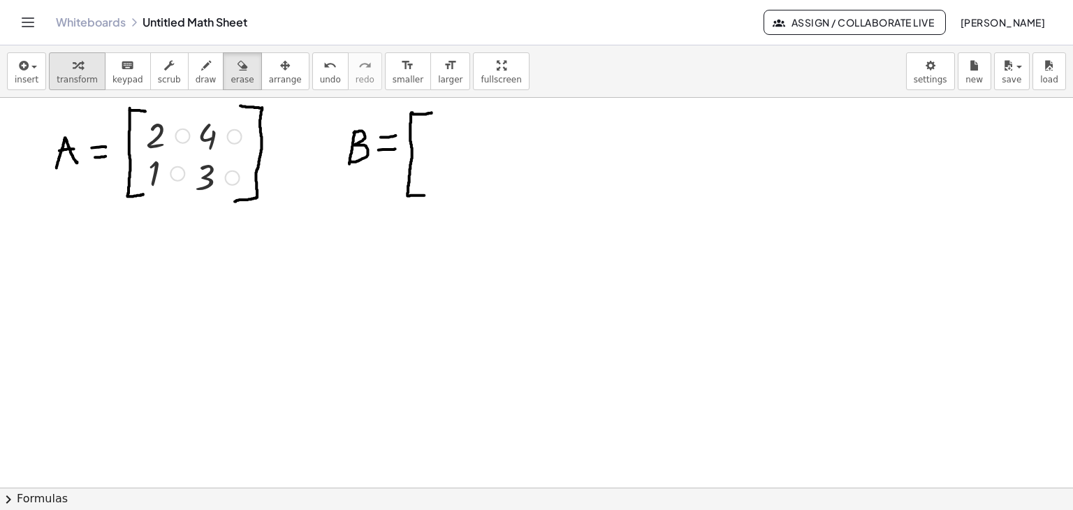
click at [77, 68] on div "button" at bounding box center [77, 65] width 41 height 17
click at [589, 186] on div at bounding box center [536, 461] width 1073 height 780
click at [571, 349] on div at bounding box center [536, 461] width 1073 height 780
drag, startPoint x: 610, startPoint y: 215, endPoint x: 422, endPoint y: 140, distance: 202.2
click at [422, 140] on div at bounding box center [412, 137] width 21 height 53
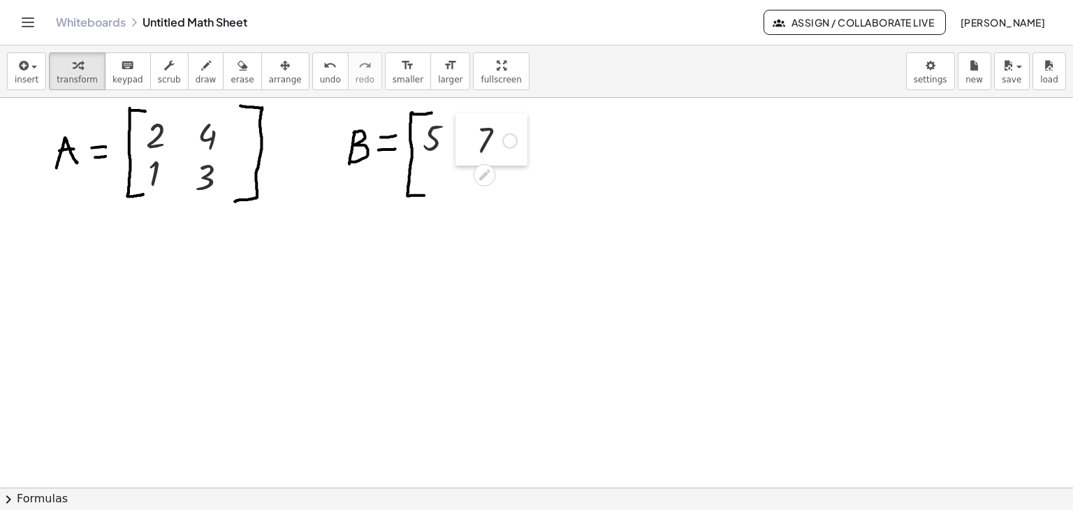
drag, startPoint x: 587, startPoint y: 369, endPoint x: 471, endPoint y: 132, distance: 263.3
click at [471, 132] on div at bounding box center [465, 139] width 21 height 53
click at [372, 404] on div at bounding box center [536, 461] width 1073 height 780
click at [598, 390] on div at bounding box center [536, 461] width 1073 height 780
drag, startPoint x: 388, startPoint y: 425, endPoint x: 407, endPoint y: 171, distance: 254.9
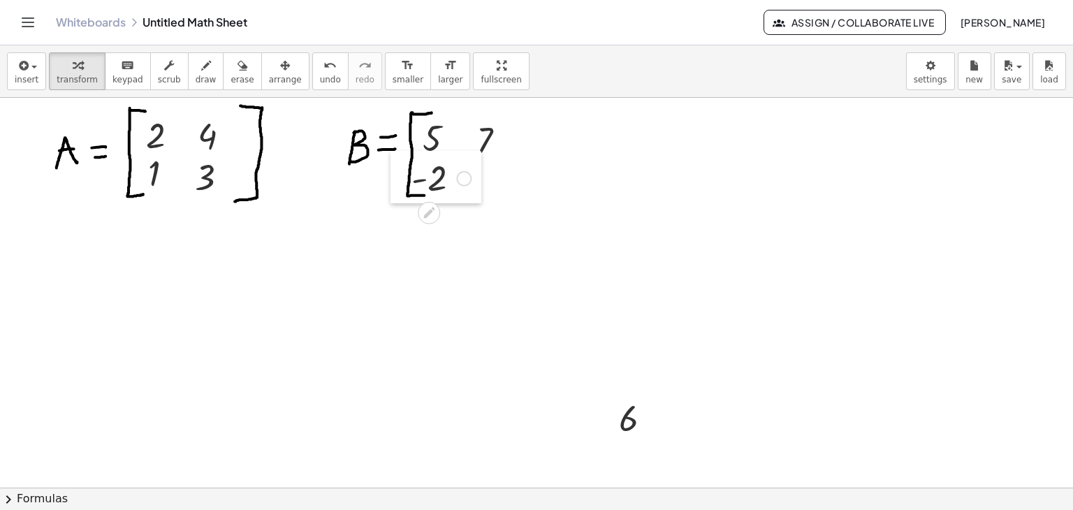
click at [407, 171] on div at bounding box center [400, 177] width 21 height 53
drag, startPoint x: 611, startPoint y: 420, endPoint x: 465, endPoint y: 182, distance: 278.7
click at [465, 182] on div at bounding box center [462, 180] width 21 height 53
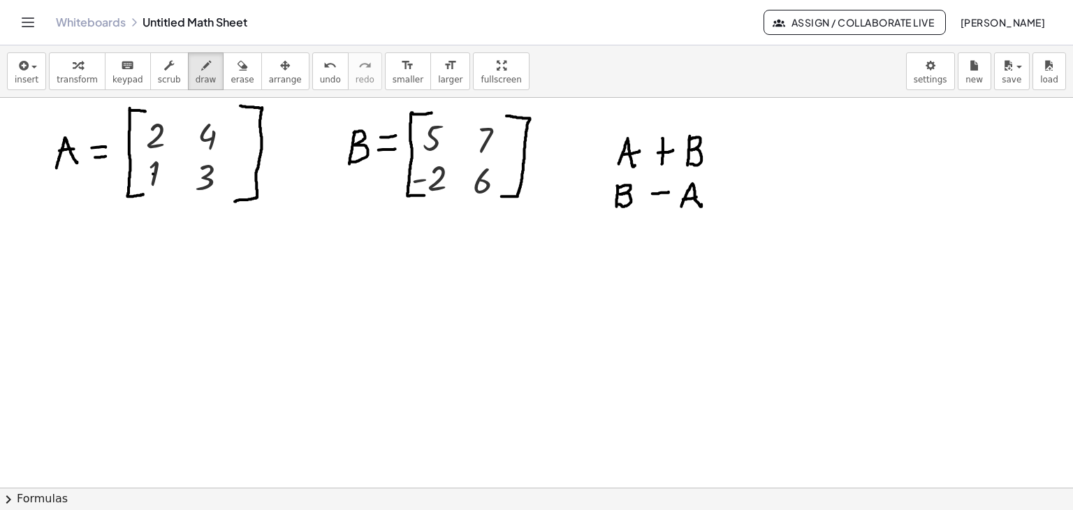
click at [153, 173] on div at bounding box center [536, 461] width 1073 height 780
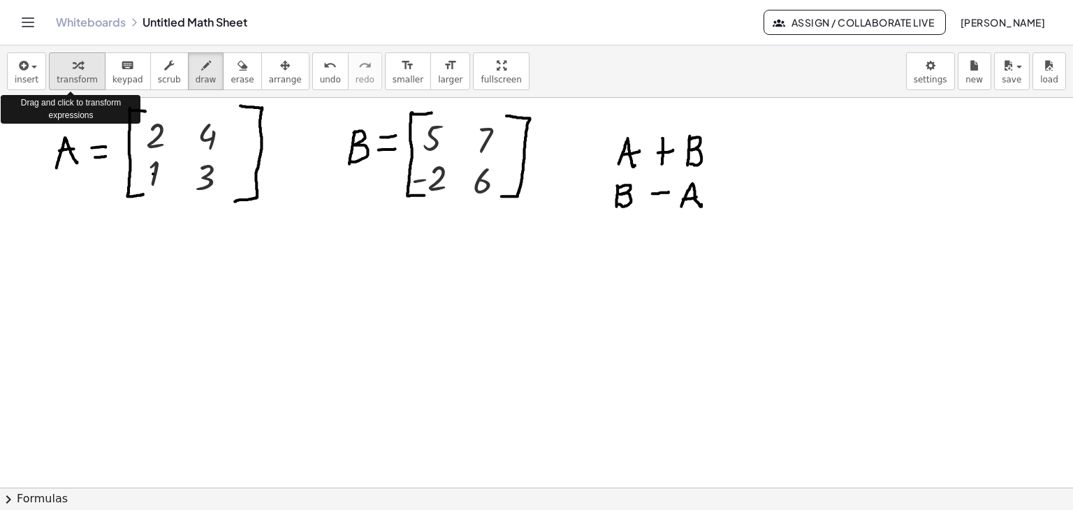
click at [73, 58] on icon "button" at bounding box center [78, 65] width 10 height 17
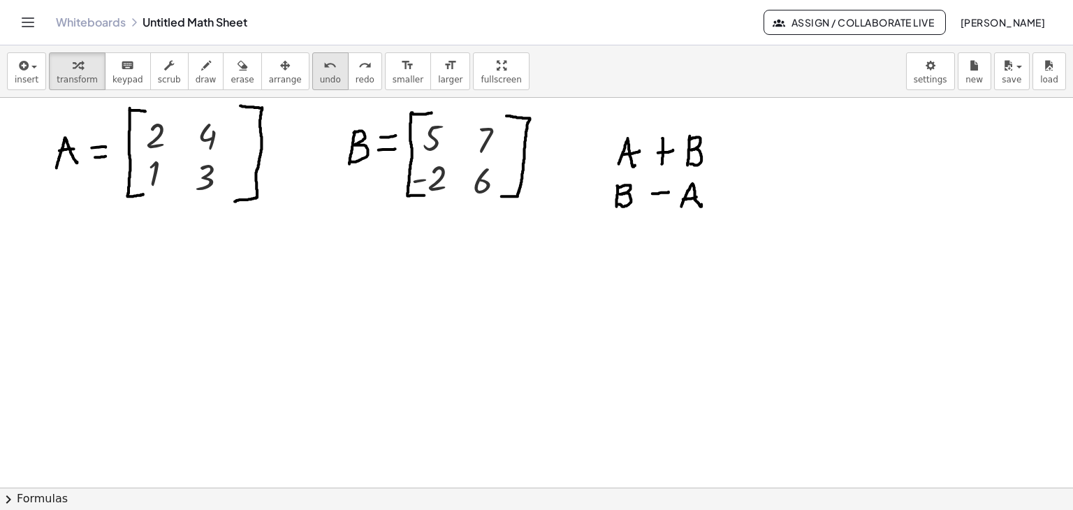
click at [323, 60] on icon "undo" at bounding box center [329, 65] width 13 height 17
click at [204, 163] on icon at bounding box center [207, 170] width 15 height 15
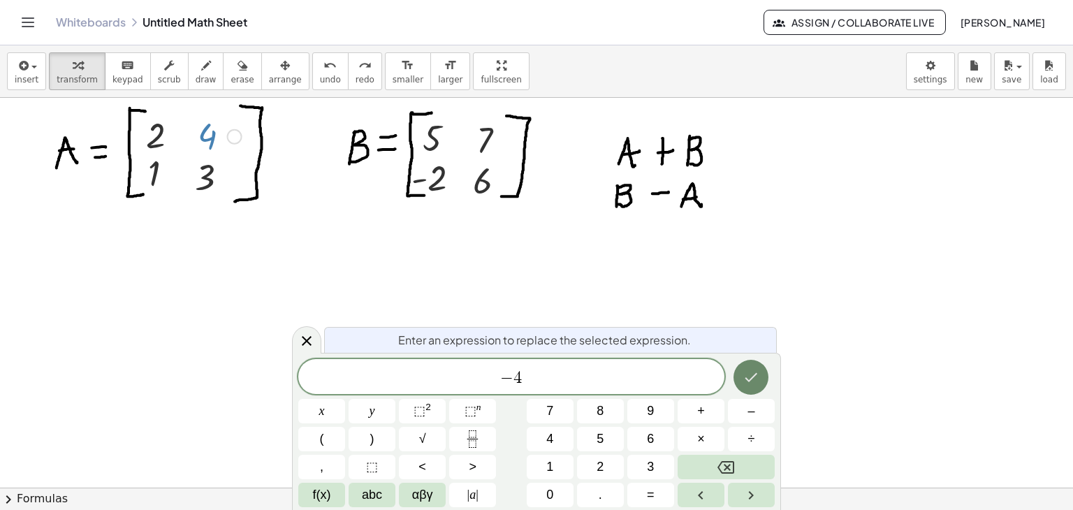
click at [754, 378] on icon "Done" at bounding box center [750, 377] width 17 height 17
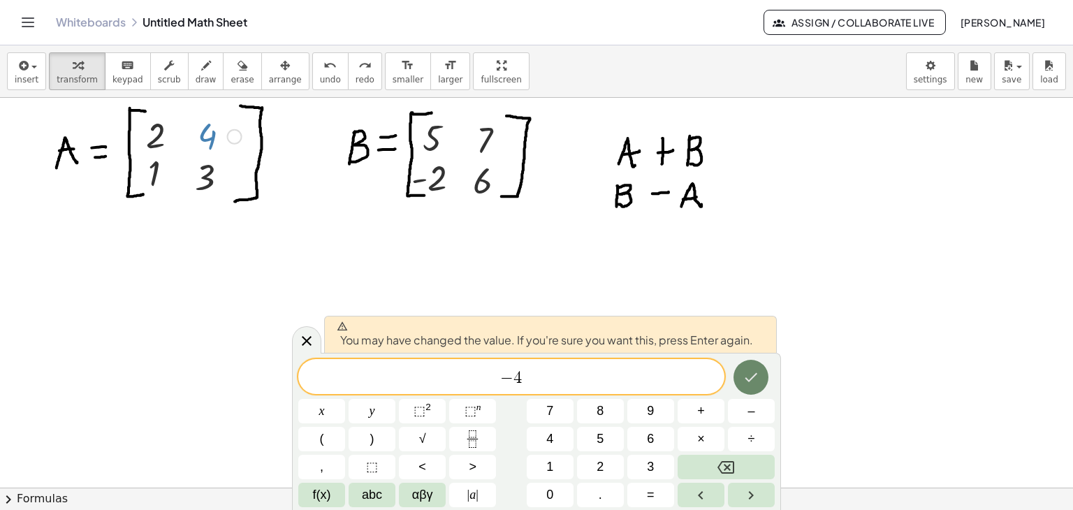
click at [754, 378] on icon "Done" at bounding box center [750, 377] width 17 height 17
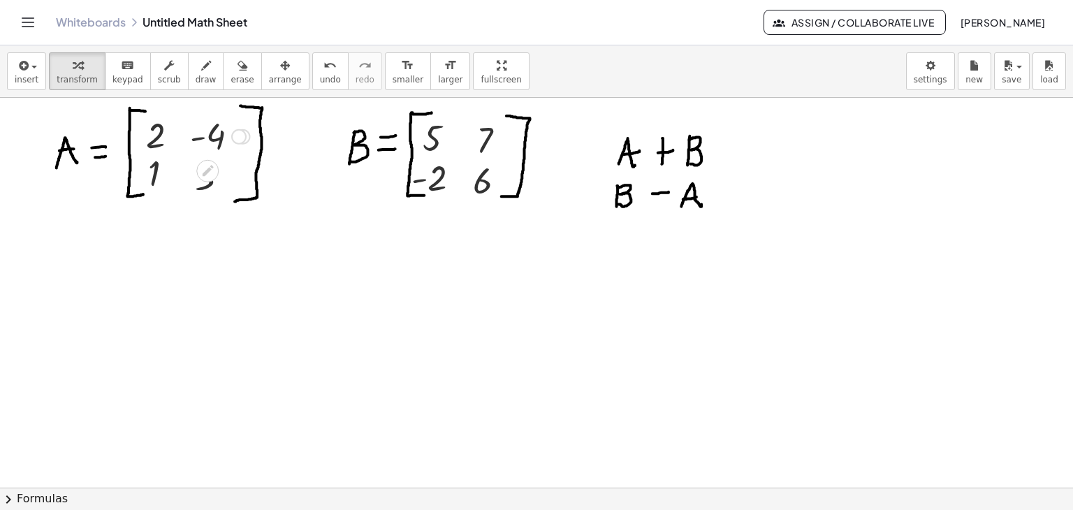
drag, startPoint x: 237, startPoint y: 182, endPoint x: 226, endPoint y: 126, distance: 57.0
click at [207, 137] on div "4 -" at bounding box center [207, 137] width 0 height 0
click at [1011, 78] on span "save" at bounding box center [1012, 80] width 20 height 10
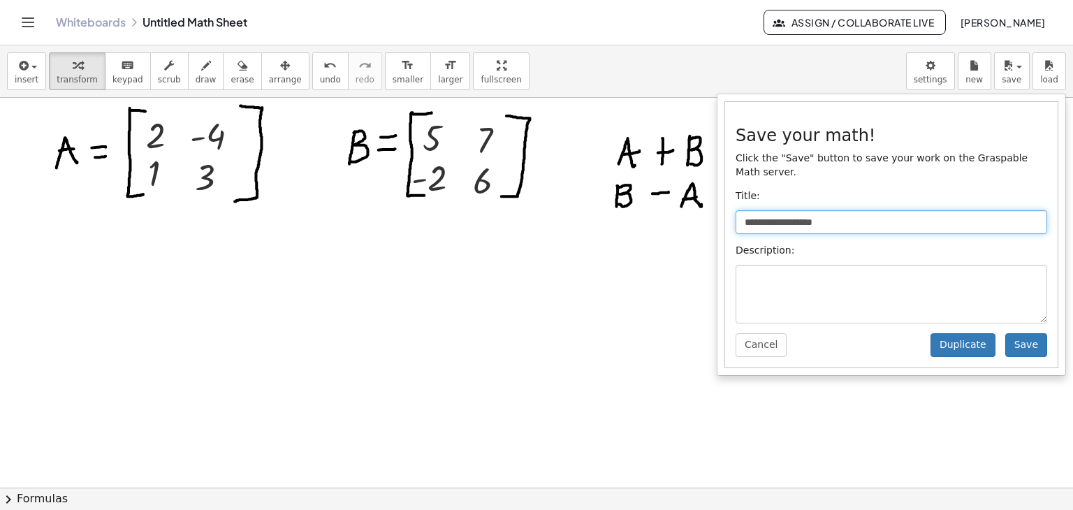
click at [870, 210] on input "**********" at bounding box center [891, 222] width 312 height 24
type input "*"
click at [742, 210] on input "**********" at bounding box center [891, 222] width 312 height 24
type input "**********"
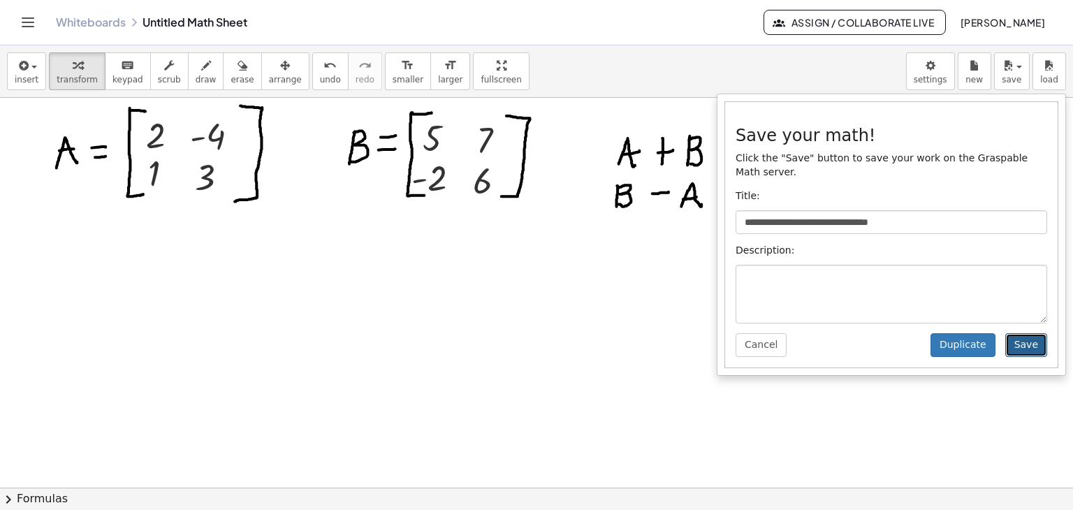
click at [1034, 336] on button "Save" at bounding box center [1026, 345] width 42 height 24
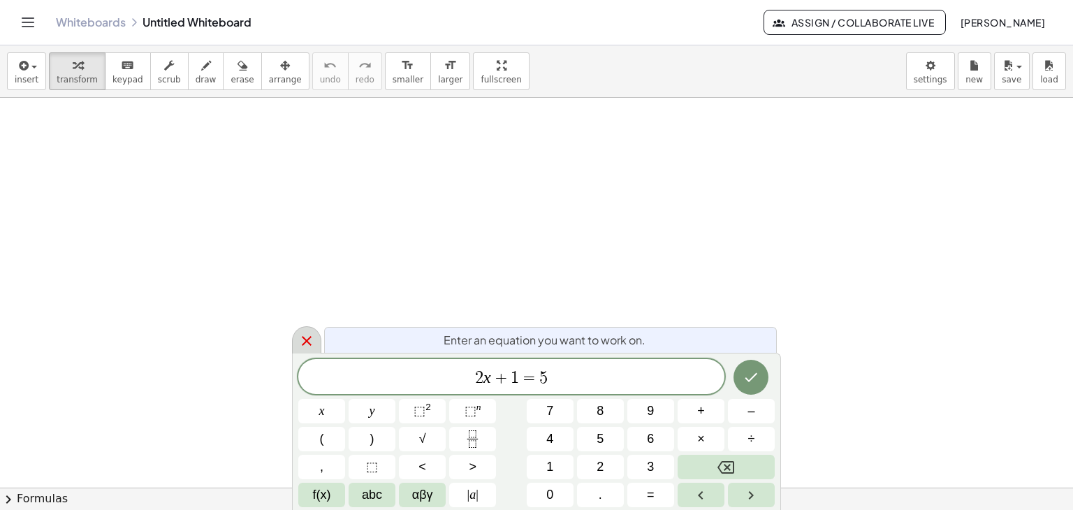
click at [305, 339] on icon at bounding box center [307, 341] width 10 height 10
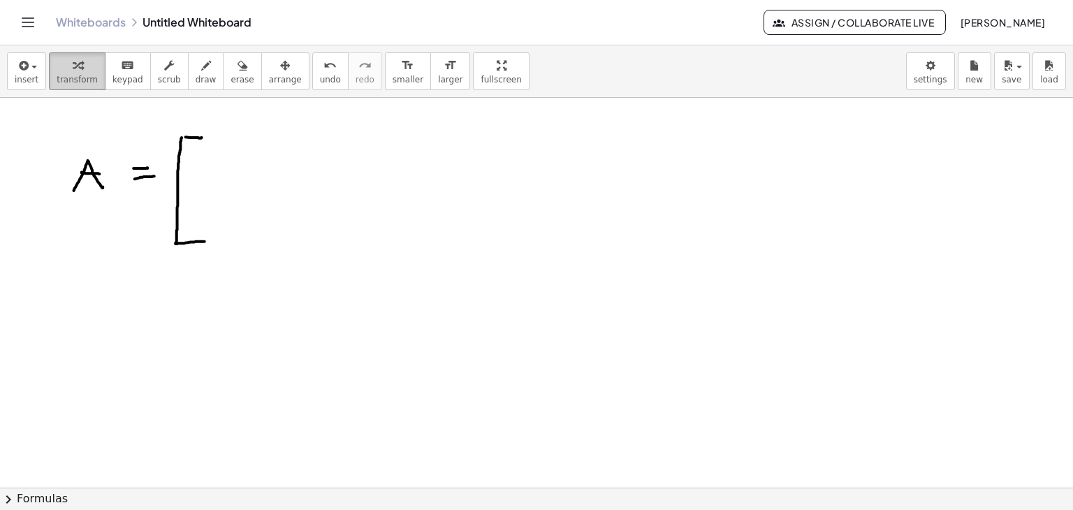
click at [73, 68] on icon "button" at bounding box center [78, 65] width 10 height 17
drag, startPoint x: 323, startPoint y: 188, endPoint x: 190, endPoint y: 146, distance: 139.2
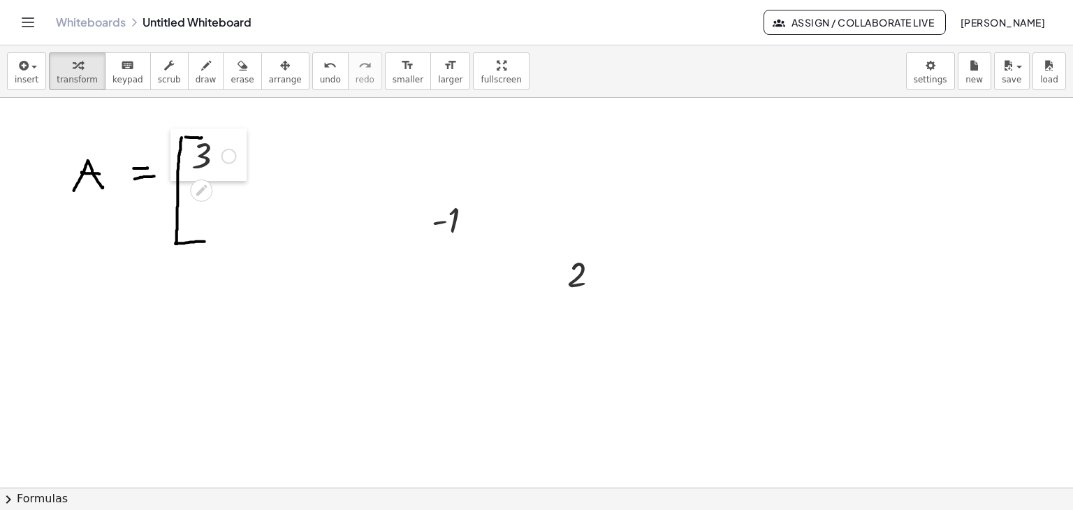
click at [190, 146] on div at bounding box center [180, 155] width 21 height 53
drag, startPoint x: 429, startPoint y: 215, endPoint x: 249, endPoint y: 154, distance: 190.4
click at [249, 154] on div at bounding box center [240, 157] width 21 height 53
drag, startPoint x: 557, startPoint y: 278, endPoint x: 314, endPoint y: 163, distance: 268.1
click at [314, 163] on div at bounding box center [314, 159] width 21 height 53
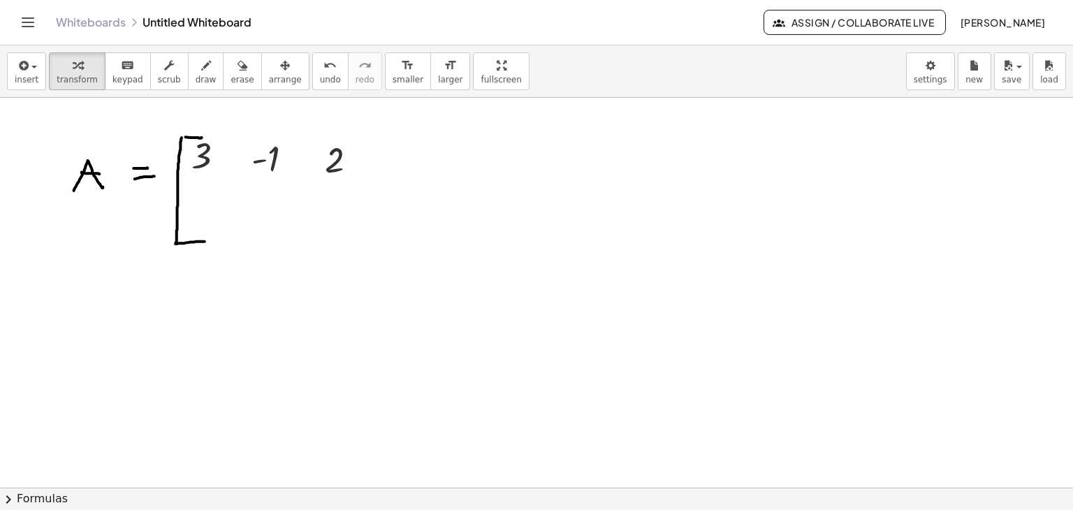
drag, startPoint x: 78, startPoint y: 67, endPoint x: 312, endPoint y: 135, distance: 243.6
click at [77, 67] on div "button" at bounding box center [77, 65] width 41 height 17
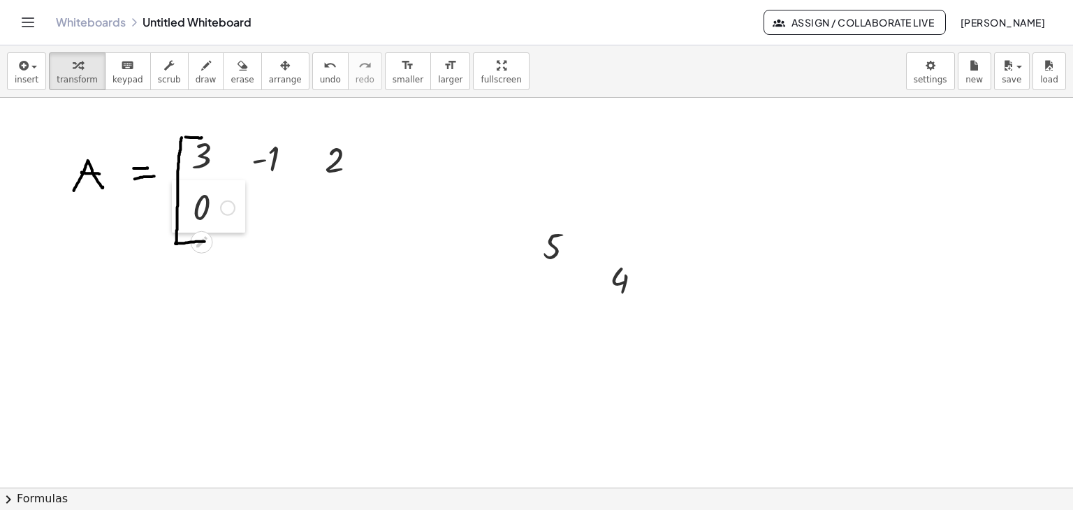
drag, startPoint x: 384, startPoint y: 383, endPoint x: 182, endPoint y: 196, distance: 275.3
click at [182, 196] on div at bounding box center [182, 206] width 21 height 53
drag, startPoint x: 596, startPoint y: 281, endPoint x: 237, endPoint y: 210, distance: 366.0
click at [237, 210] on div at bounding box center [240, 208] width 21 height 53
drag, startPoint x: 521, startPoint y: 244, endPoint x: 299, endPoint y: 211, distance: 224.5
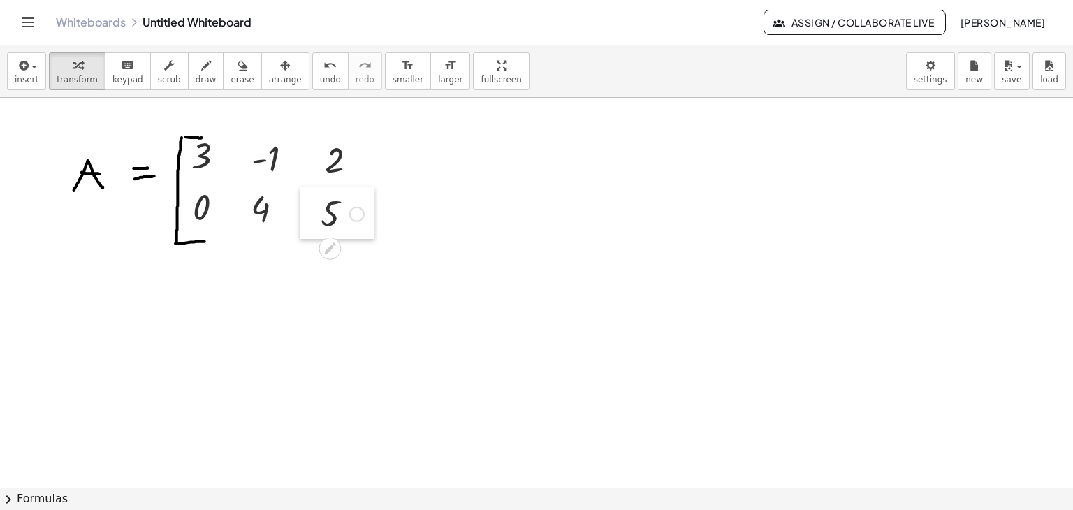
click at [60, 80] on span "transform" at bounding box center [77, 80] width 41 height 10
click at [196, 76] on span "draw" at bounding box center [206, 80] width 21 height 10
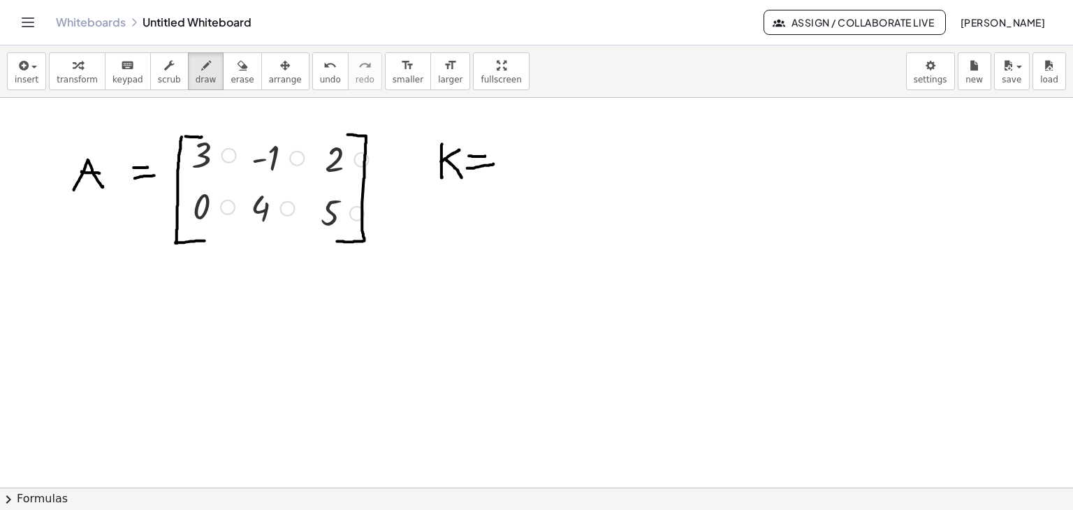
click at [318, 73] on button "undo undo" at bounding box center [330, 71] width 36 height 38
click at [80, 75] on span "transform" at bounding box center [77, 80] width 41 height 10
drag, startPoint x: 584, startPoint y: 202, endPoint x: 494, endPoint y: 167, distance: 96.6
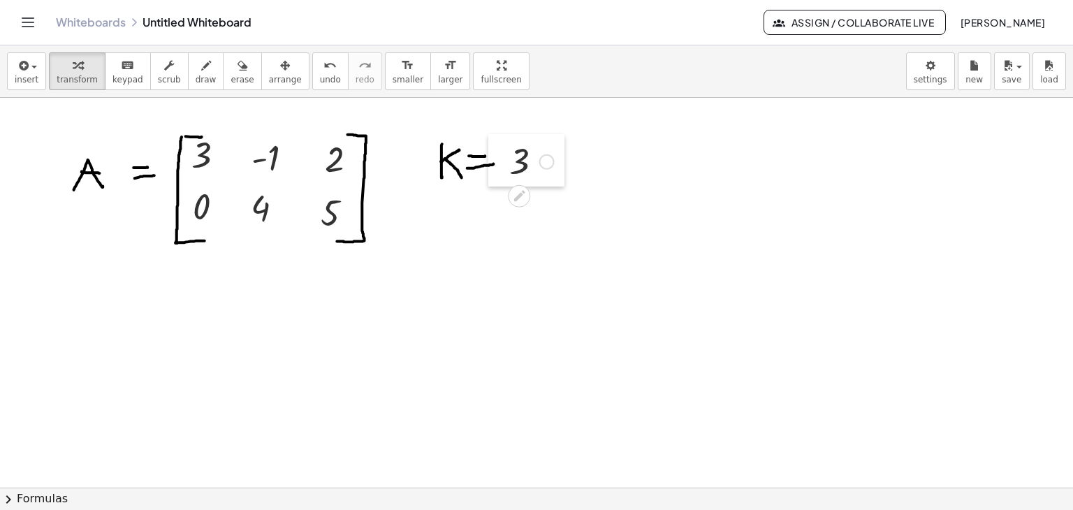
click at [494, 167] on div at bounding box center [498, 160] width 21 height 53
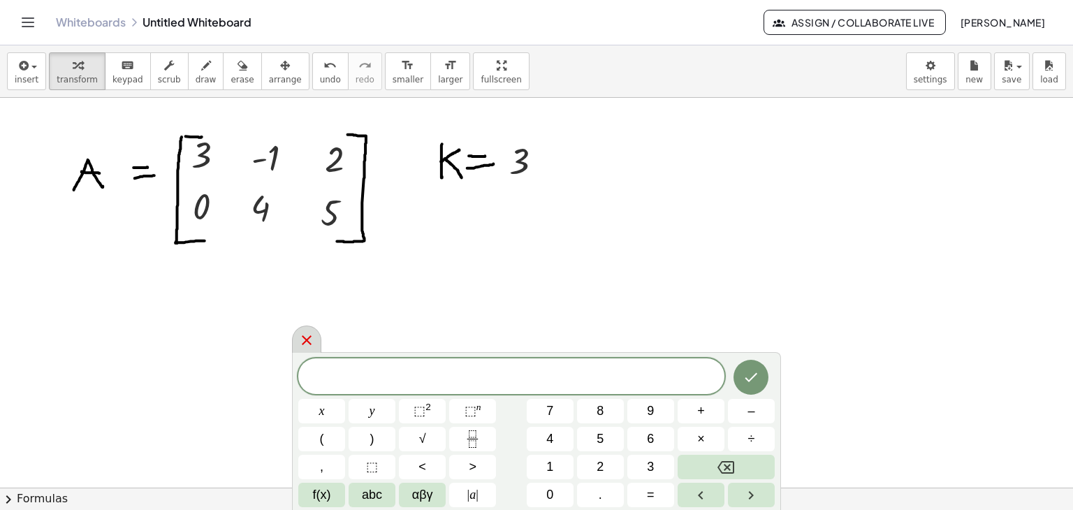
click at [302, 339] on icon at bounding box center [306, 340] width 17 height 17
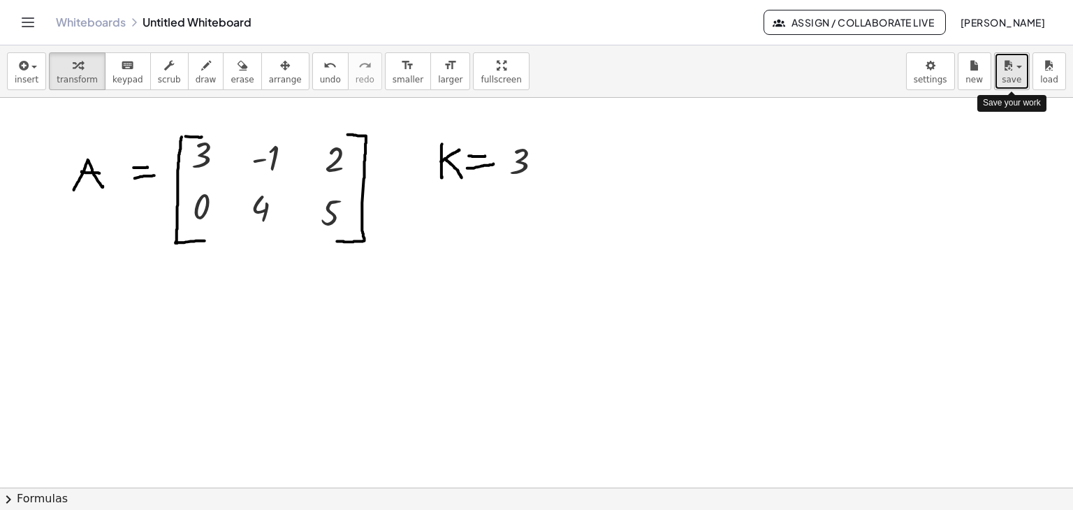
click at [1014, 80] on span "save" at bounding box center [1012, 80] width 20 height 10
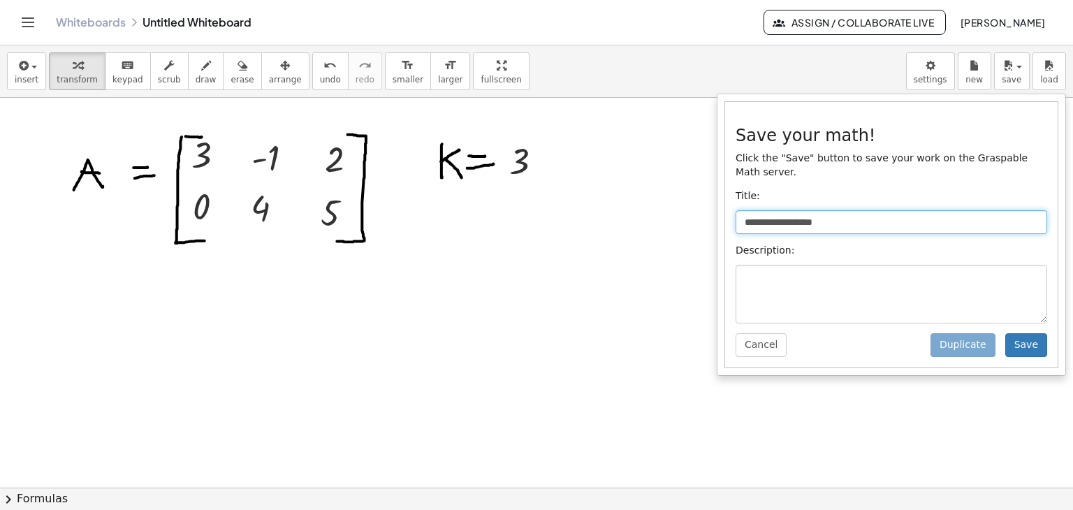
click at [807, 210] on input "**********" at bounding box center [891, 222] width 312 height 24
click at [847, 215] on input "**********" at bounding box center [891, 222] width 312 height 24
click at [847, 214] on input "**********" at bounding box center [891, 222] width 312 height 24
type input "*"
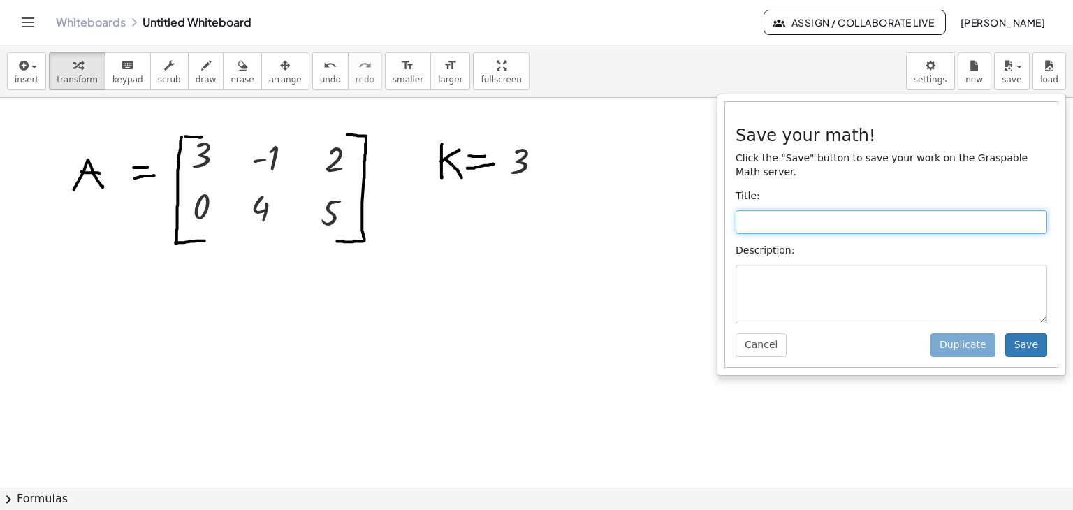
type input "*"
click at [812, 214] on input "**********" at bounding box center [891, 222] width 312 height 24
type input "**********"
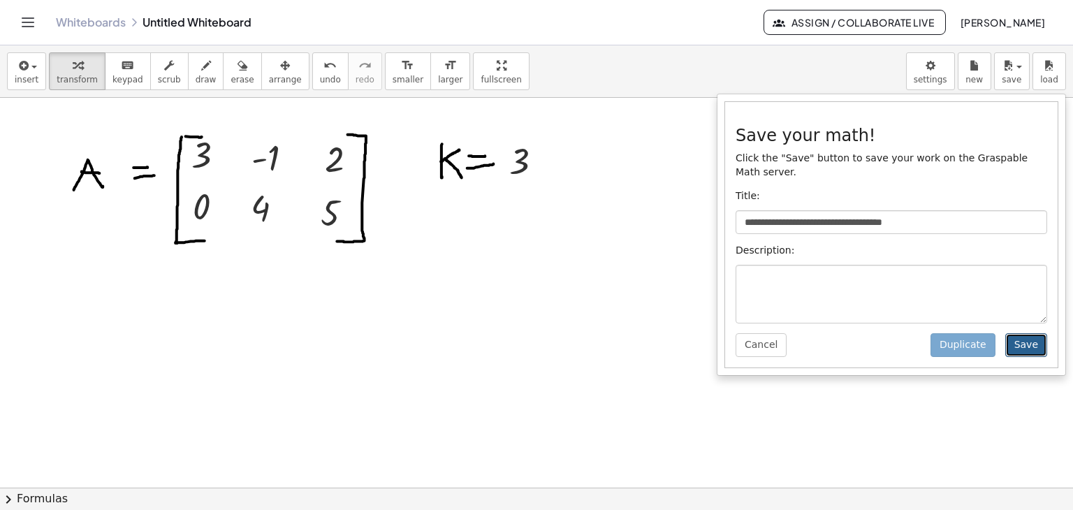
click at [1029, 335] on button "Save" at bounding box center [1026, 345] width 42 height 24
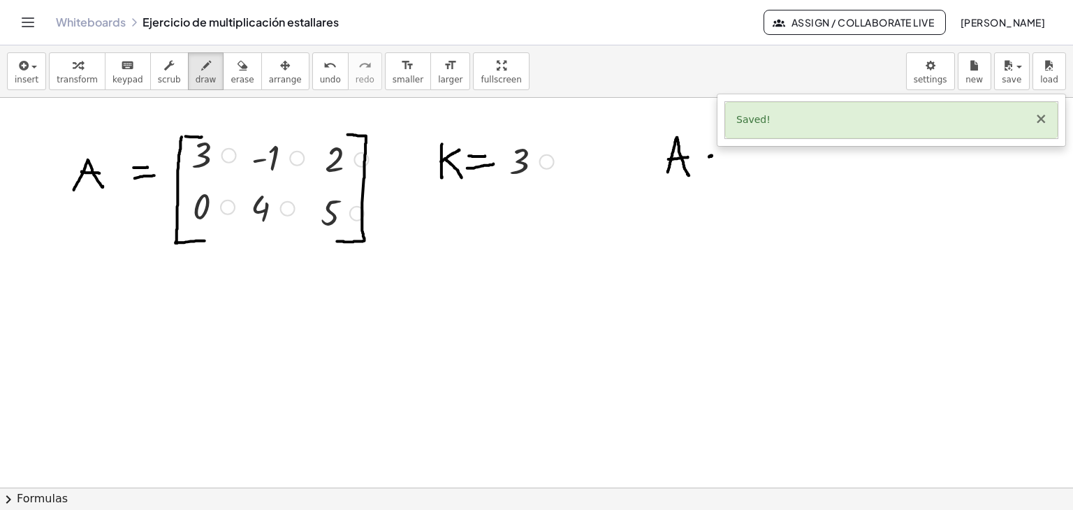
click at [1043, 115] on button "×" at bounding box center [1040, 119] width 13 height 15
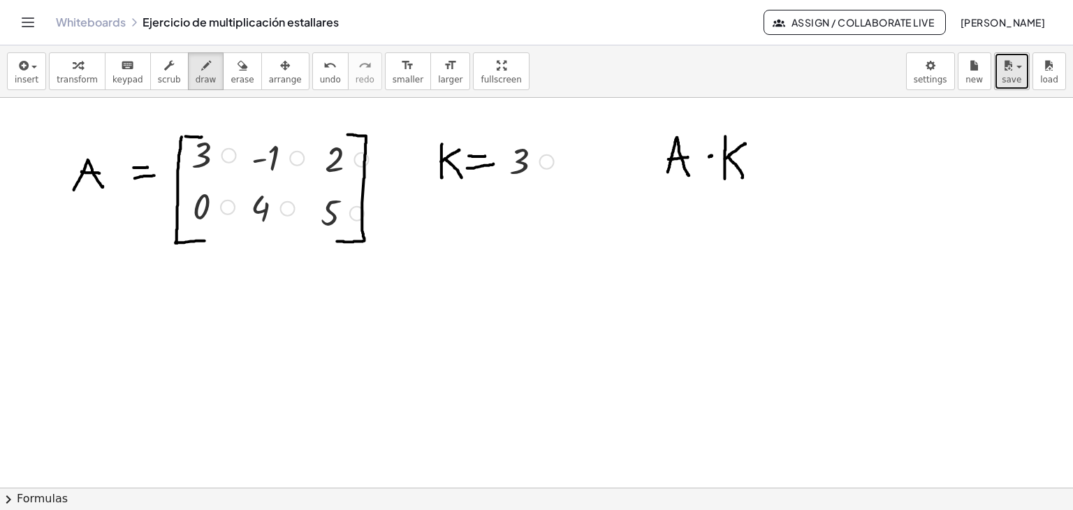
click at [1013, 71] on icon "button" at bounding box center [1008, 65] width 13 height 17
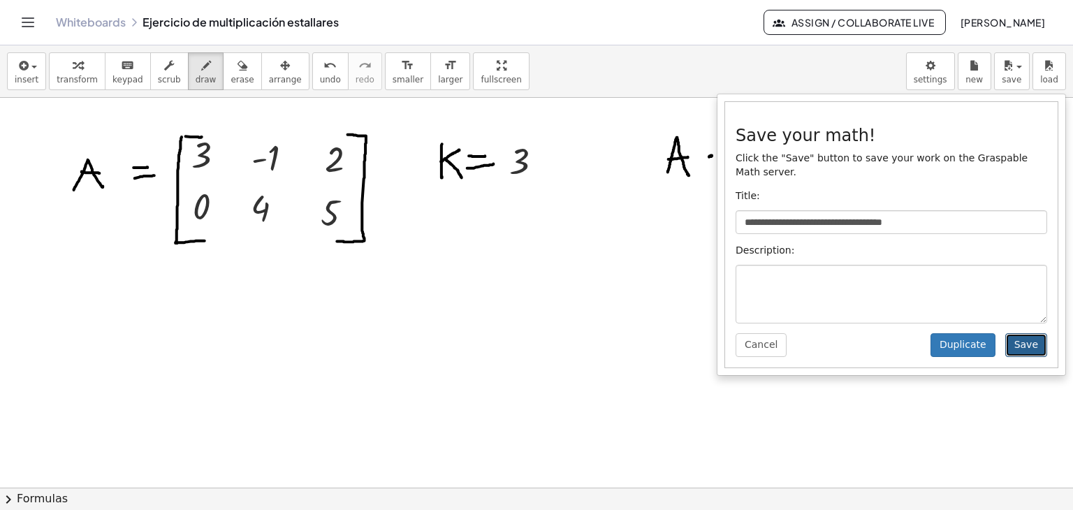
click at [1023, 333] on button "Save" at bounding box center [1026, 345] width 42 height 24
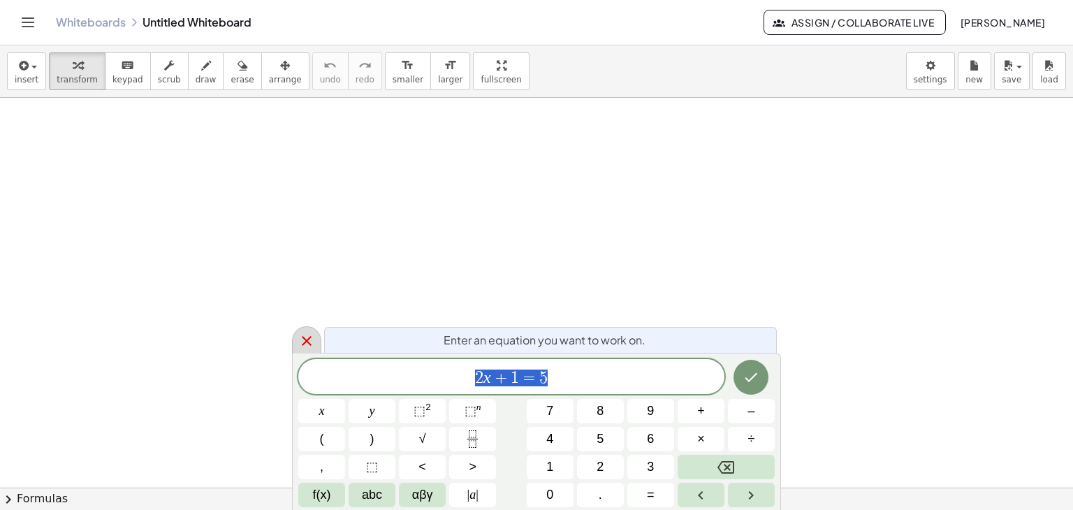
click at [302, 346] on icon at bounding box center [306, 340] width 17 height 17
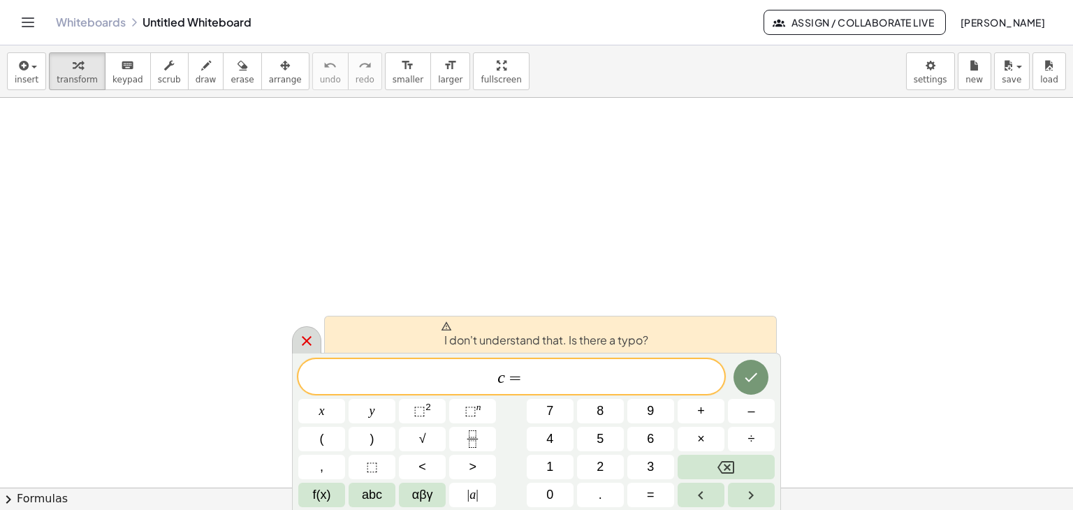
click at [300, 341] on icon at bounding box center [306, 340] width 17 height 17
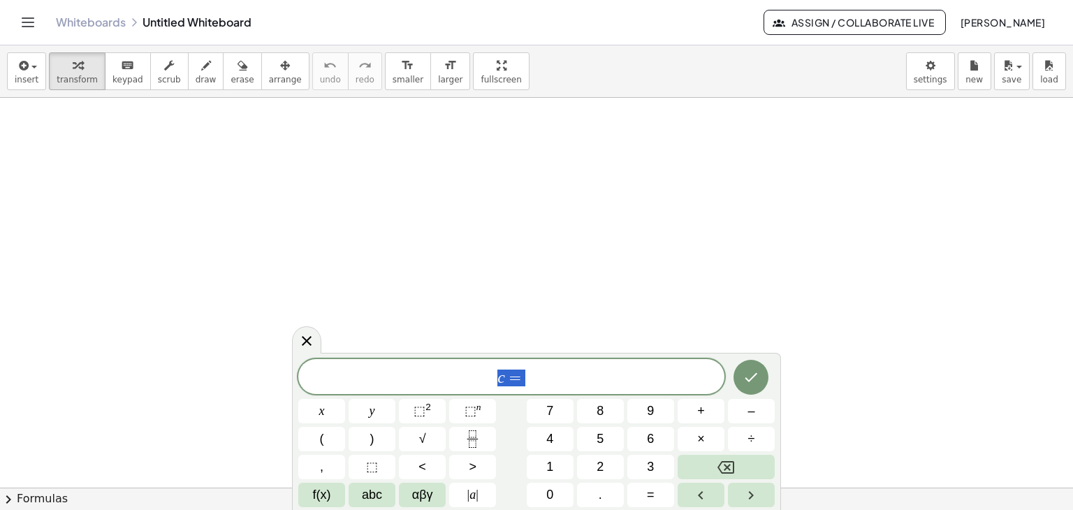
drag, startPoint x: 560, startPoint y: 378, endPoint x: 452, endPoint y: 367, distance: 108.8
click at [452, 368] on span "c =" at bounding box center [511, 378] width 426 height 20
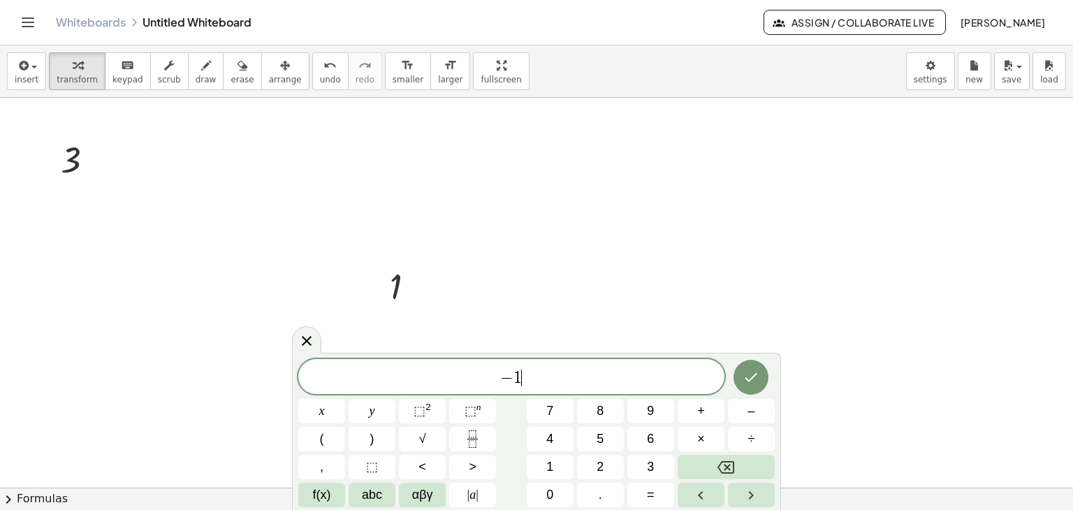
drag, startPoint x: 686, startPoint y: 294, endPoint x: 684, endPoint y: 285, distance: 9.2
click at [745, 381] on icon "Done" at bounding box center [750, 377] width 17 height 17
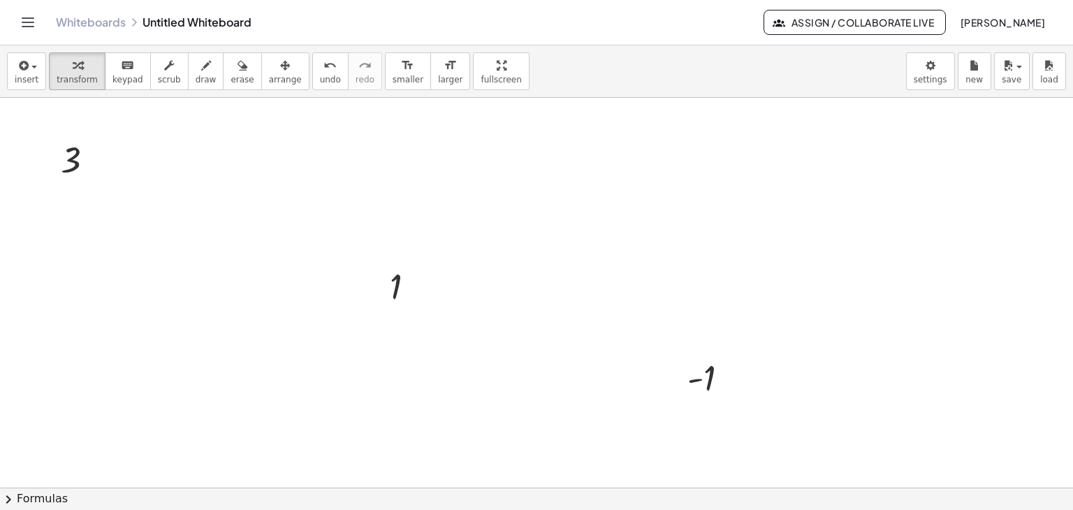
drag, startPoint x: 505, startPoint y: 281, endPoint x: 276, endPoint y: 393, distance: 254.6
click at [276, 393] on div at bounding box center [268, 395] width 21 height 53
drag, startPoint x: 384, startPoint y: 294, endPoint x: 185, endPoint y: 170, distance: 234.7
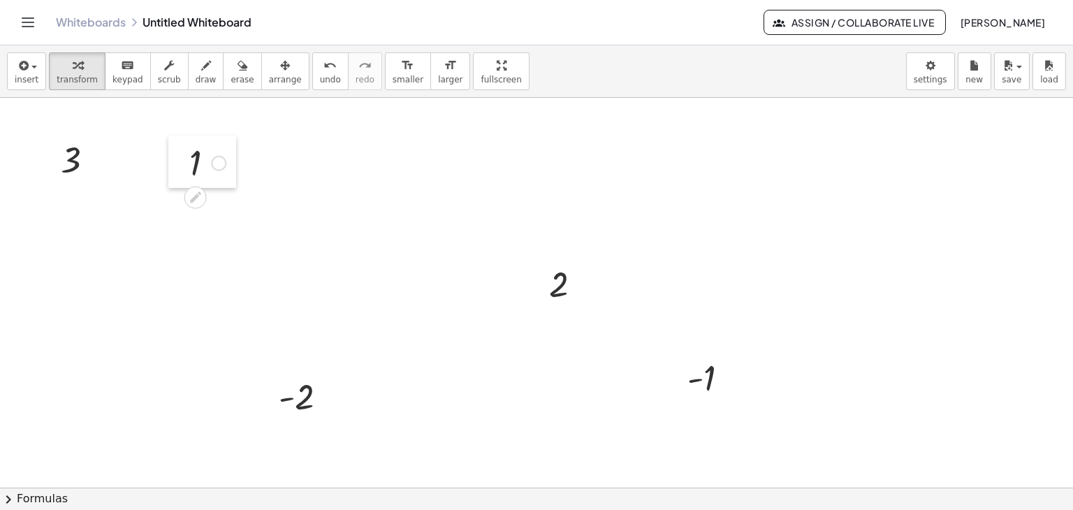
click at [185, 170] on div at bounding box center [178, 161] width 21 height 53
click at [184, 160] on div at bounding box center [179, 157] width 21 height 53
drag, startPoint x: 48, startPoint y: 157, endPoint x: 106, endPoint y: 156, distance: 58.0
click at [106, 156] on div at bounding box center [108, 157] width 21 height 53
drag, startPoint x: 531, startPoint y: 281, endPoint x: 103, endPoint y: 199, distance: 435.3
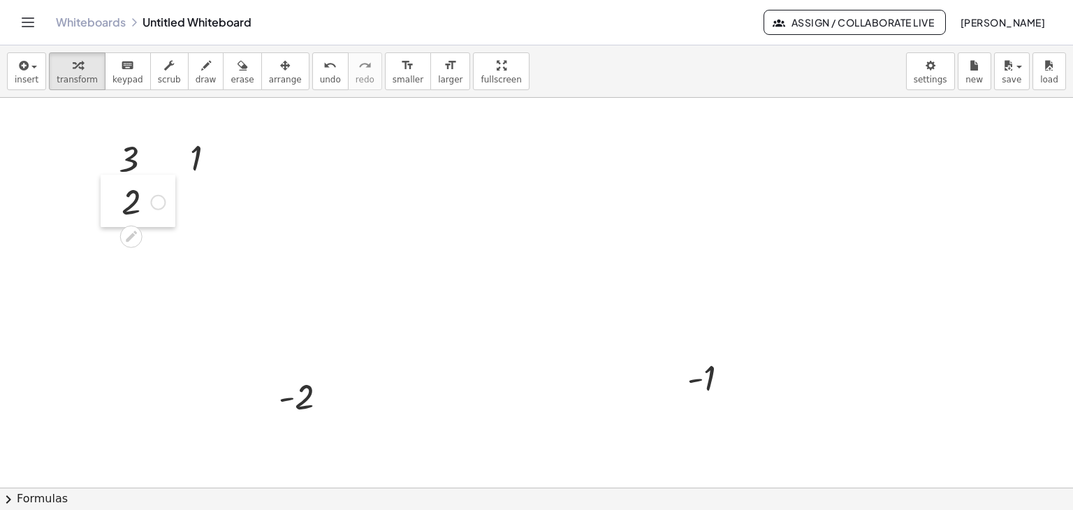
click at [103, 199] on div at bounding box center [111, 201] width 21 height 53
drag, startPoint x: 257, startPoint y: 383, endPoint x: 159, endPoint y: 210, distance: 198.9
click at [159, 210] on div at bounding box center [160, 203] width 21 height 53
drag, startPoint x: 409, startPoint y: 272, endPoint x: 174, endPoint y: 255, distance: 236.0
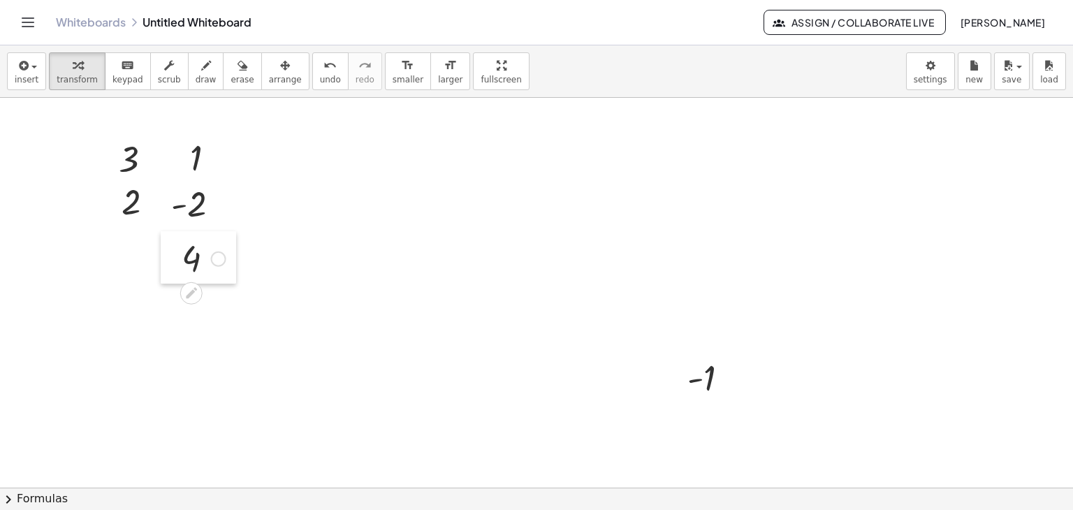
click at [174, 255] on div at bounding box center [171, 257] width 21 height 53
drag, startPoint x: 223, startPoint y: 158, endPoint x: 125, endPoint y: 271, distance: 149.5
drag, startPoint x: 73, startPoint y: 257, endPoint x: 112, endPoint y: 257, distance: 39.1
click at [112, 257] on div at bounding box center [111, 258] width 21 height 53
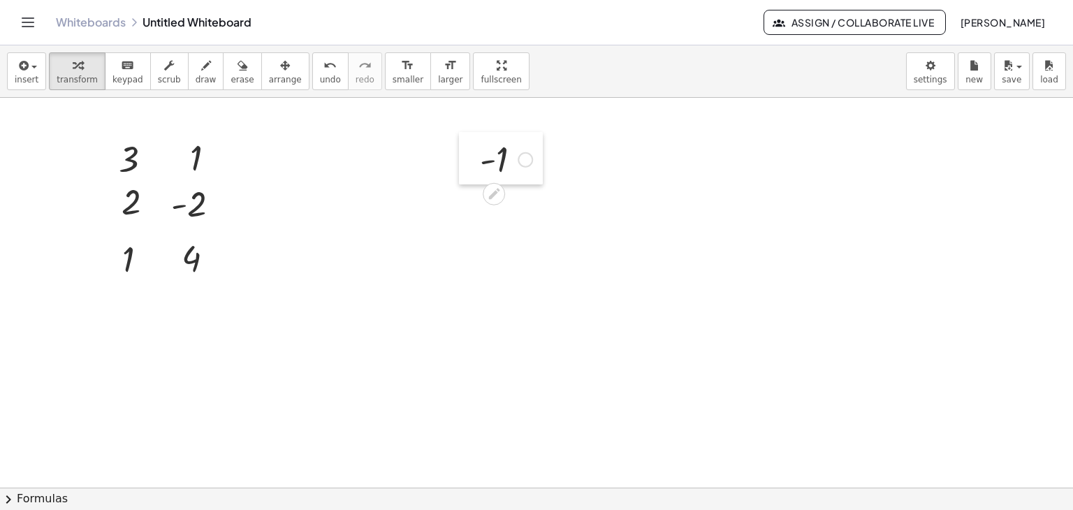
drag, startPoint x: 678, startPoint y: 374, endPoint x: 471, endPoint y: 156, distance: 301.4
click at [471, 156] on div at bounding box center [469, 158] width 21 height 53
drag, startPoint x: 474, startPoint y: 165, endPoint x: 462, endPoint y: 254, distance: 89.4
click at [462, 254] on div at bounding box center [458, 247] width 21 height 53
drag, startPoint x: 226, startPoint y: 155, endPoint x: 465, endPoint y: 185, distance: 240.7
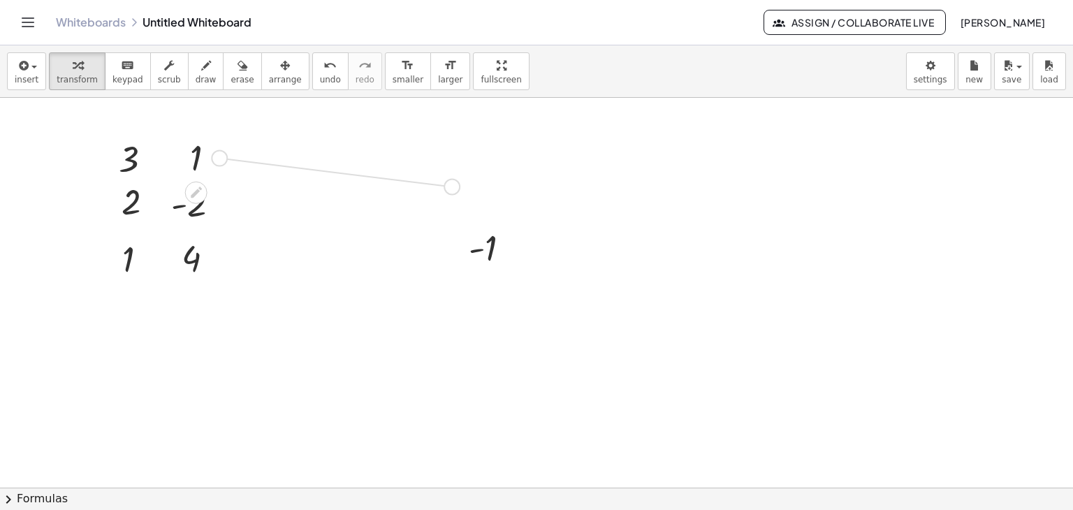
drag, startPoint x: 396, startPoint y: 174, endPoint x: 465, endPoint y: 188, distance: 70.5
click at [465, 188] on div at bounding box center [470, 193] width 21 height 53
drag, startPoint x: 162, startPoint y: 158, endPoint x: 553, endPoint y: 251, distance: 402.0
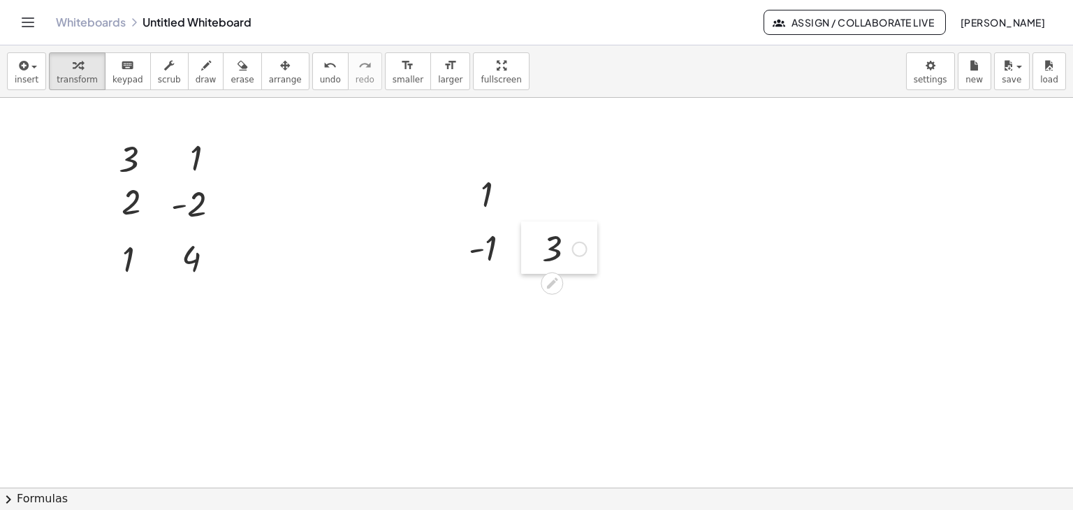
drag, startPoint x: 478, startPoint y: 247, endPoint x: 522, endPoint y: 250, distance: 44.8
click at [522, 250] on div at bounding box center [531, 247] width 21 height 53
drag, startPoint x: 553, startPoint y: 214, endPoint x: 526, endPoint y: 193, distance: 34.4
click at [526, 193] on div at bounding box center [532, 193] width 21 height 53
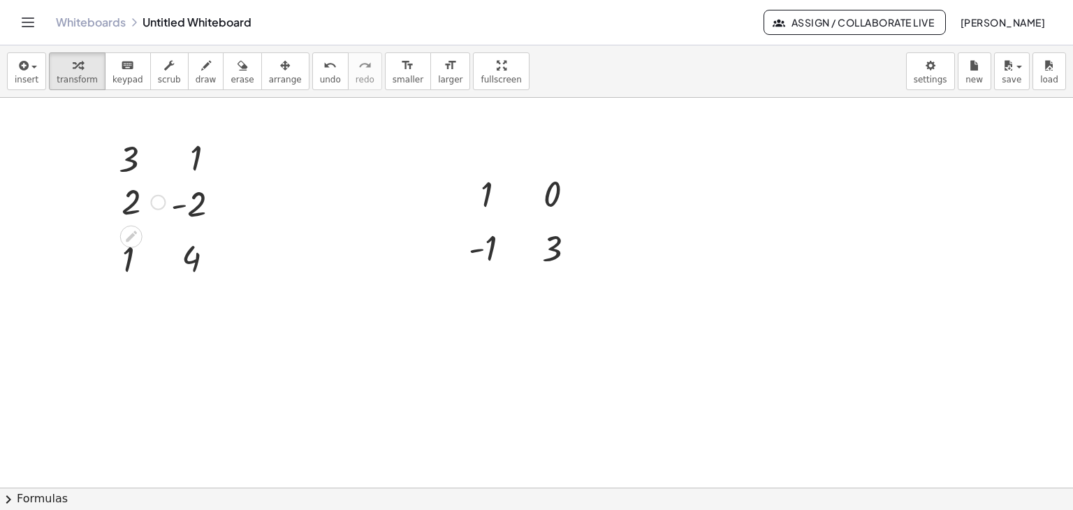
click at [137, 199] on div at bounding box center [143, 201] width 57 height 46
drag, startPoint x: 161, startPoint y: 205, endPoint x: 631, endPoint y: 196, distance: 469.4
drag, startPoint x: 564, startPoint y: 189, endPoint x: 601, endPoint y: 197, distance: 37.1
click at [601, 197] on div at bounding box center [602, 194] width 21 height 53
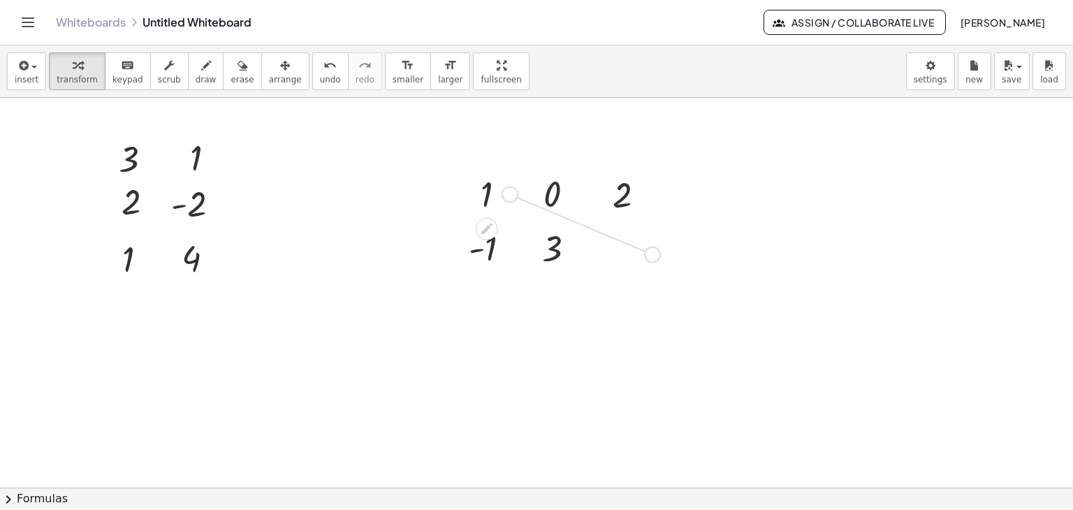
drag, startPoint x: 508, startPoint y: 196, endPoint x: 657, endPoint y: 257, distance: 160.1
click at [201, 72] on icon "button" at bounding box center [206, 65] width 10 height 17
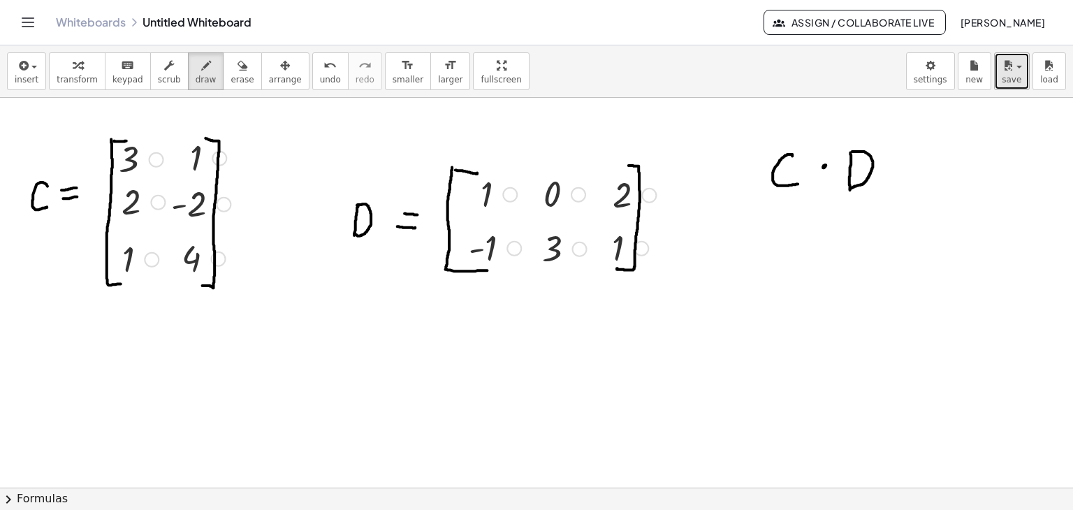
click at [1018, 81] on span "save" at bounding box center [1012, 80] width 20 height 10
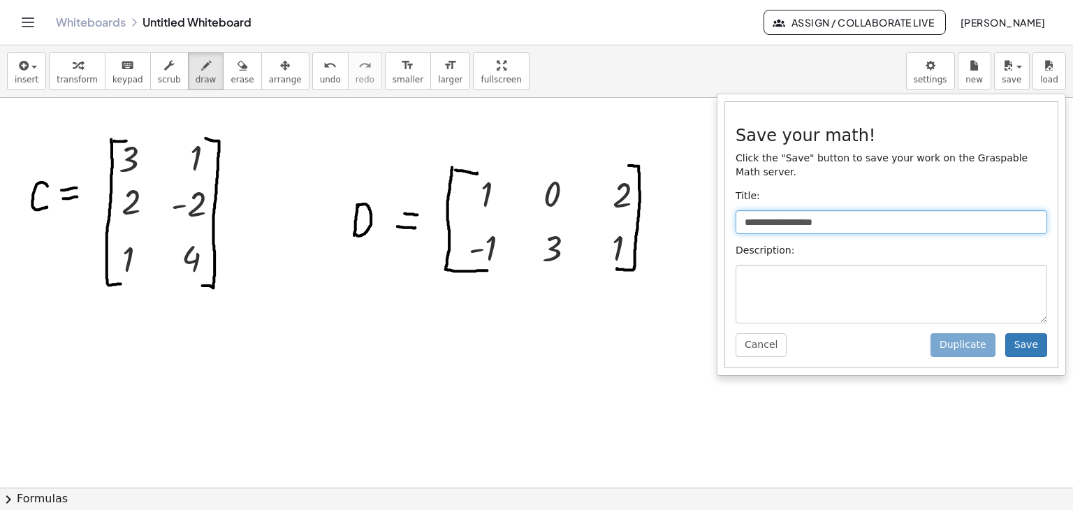
click at [771, 210] on input "**********" at bounding box center [891, 222] width 312 height 24
click at [772, 210] on input "**********" at bounding box center [891, 222] width 312 height 24
click at [901, 210] on input "**********" at bounding box center [891, 222] width 312 height 24
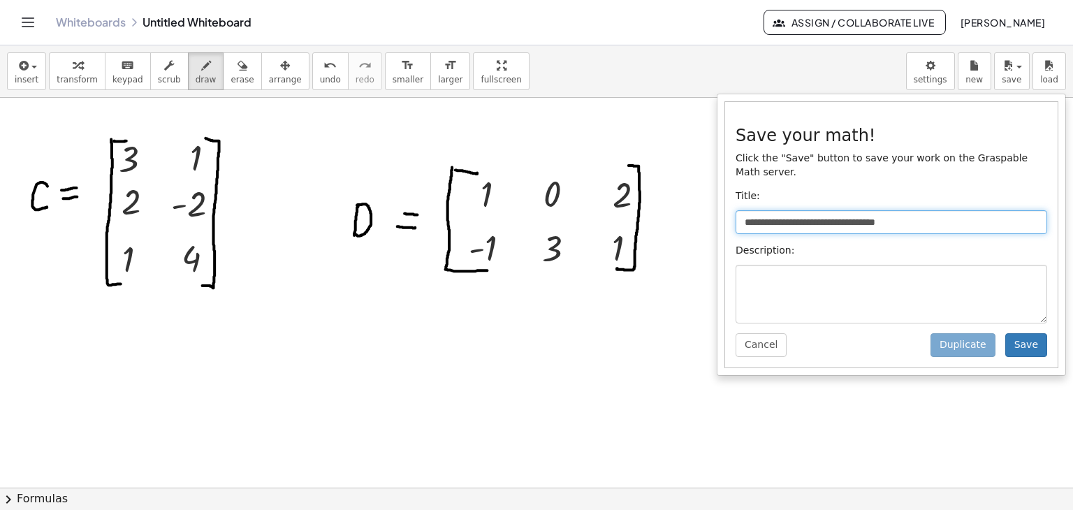
click at [856, 210] on input "**********" at bounding box center [891, 222] width 312 height 24
click at [911, 211] on input "**********" at bounding box center [891, 222] width 312 height 24
type input "**********"
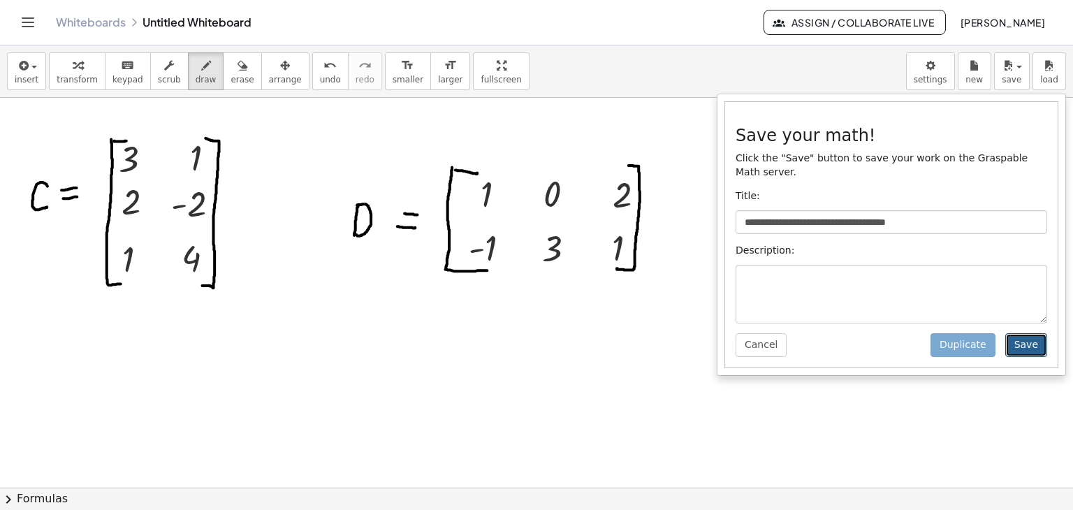
click at [1039, 333] on button "Save" at bounding box center [1026, 345] width 42 height 24
